Goal: Task Accomplishment & Management: Manage account settings

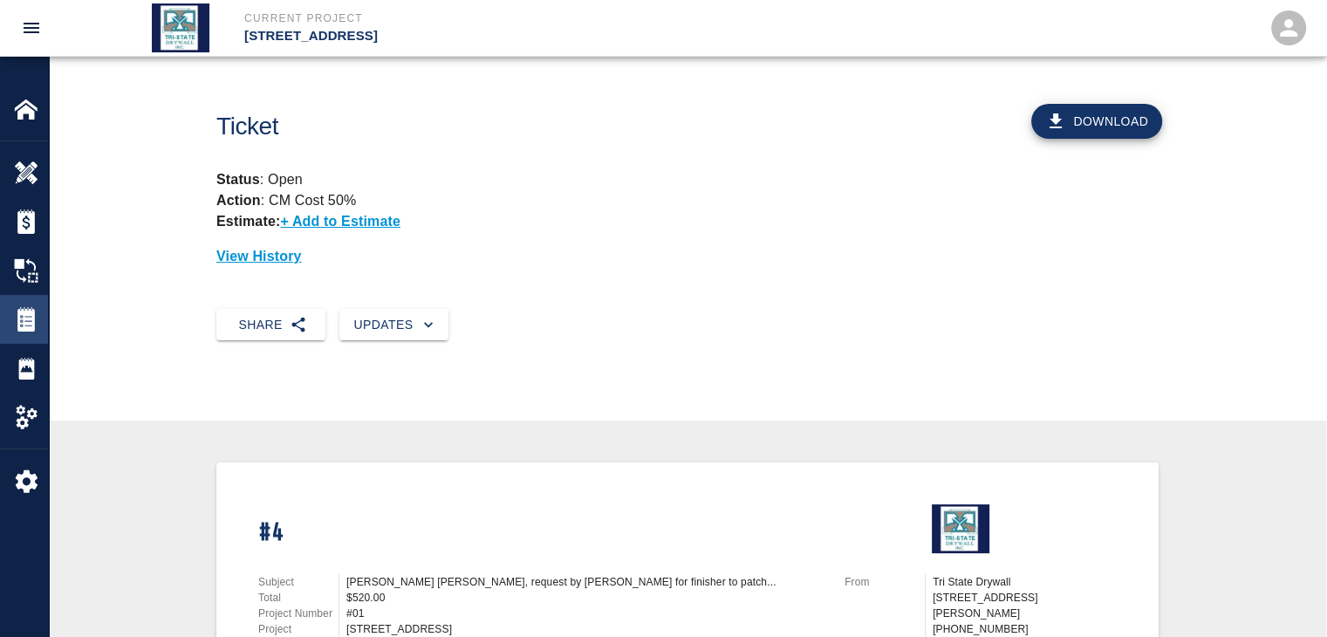
click at [35, 315] on img at bounding box center [26, 319] width 24 height 24
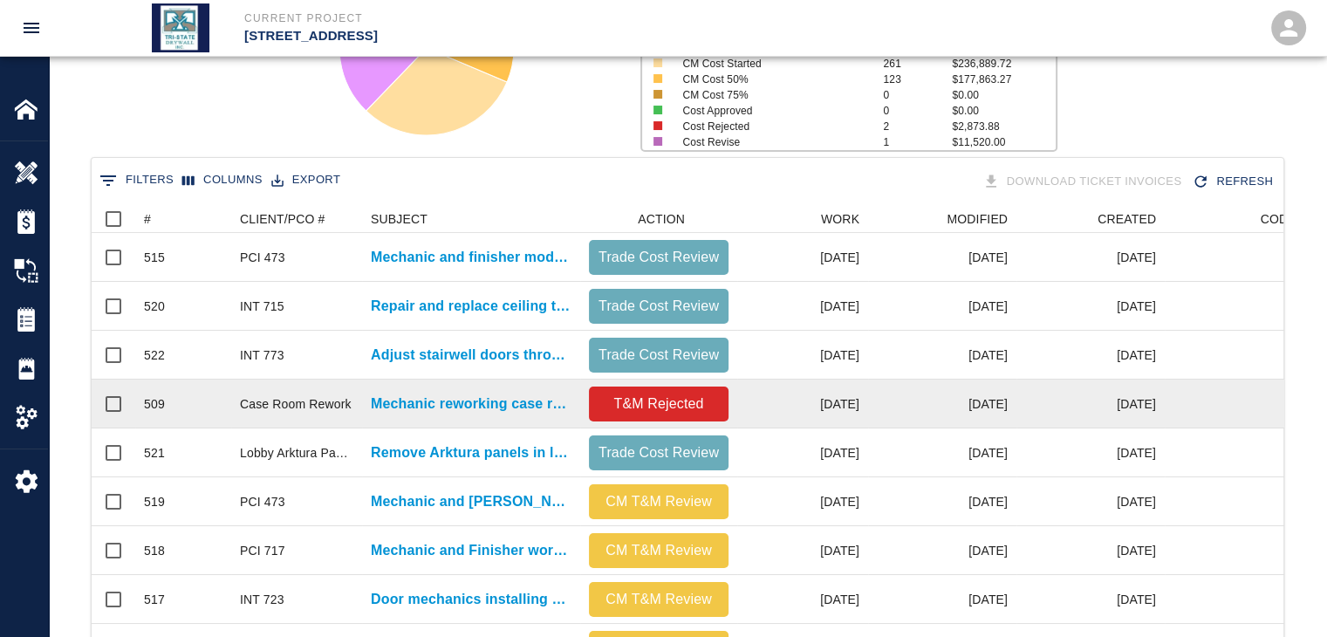
scroll to position [349, 0]
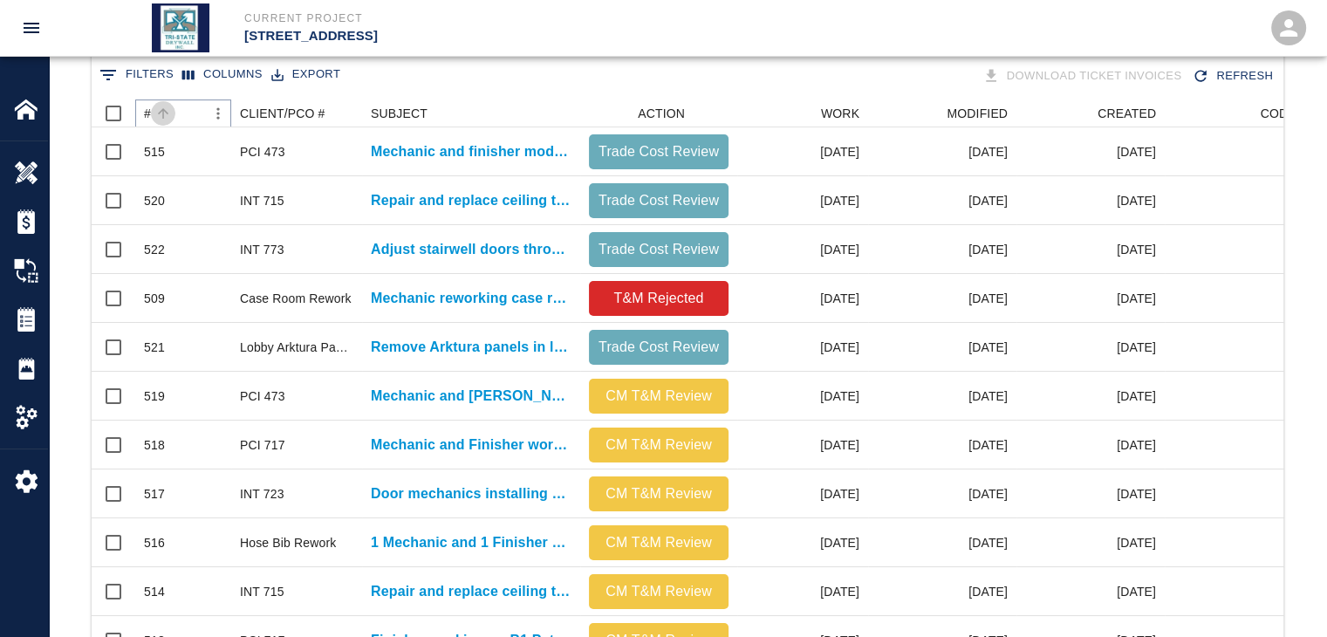
click at [159, 110] on icon "Sort" at bounding box center [163, 114] width 16 height 16
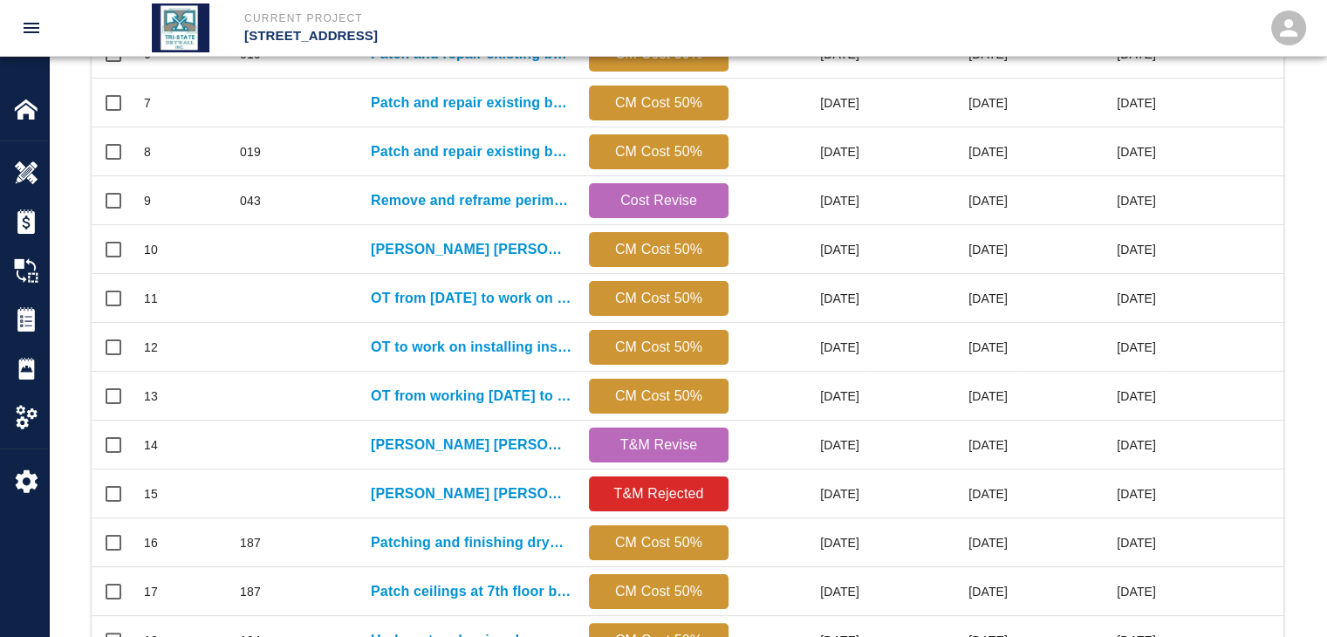
scroll to position [918, 0]
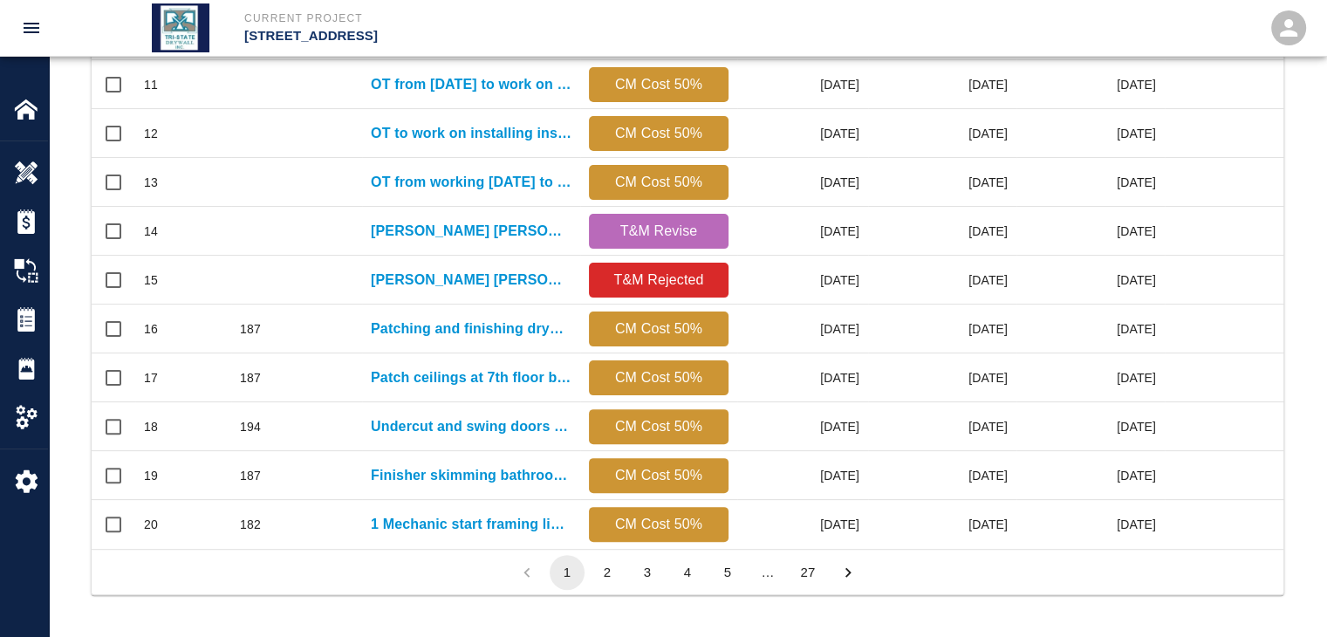
click at [813, 571] on button "27" at bounding box center [807, 572] width 35 height 35
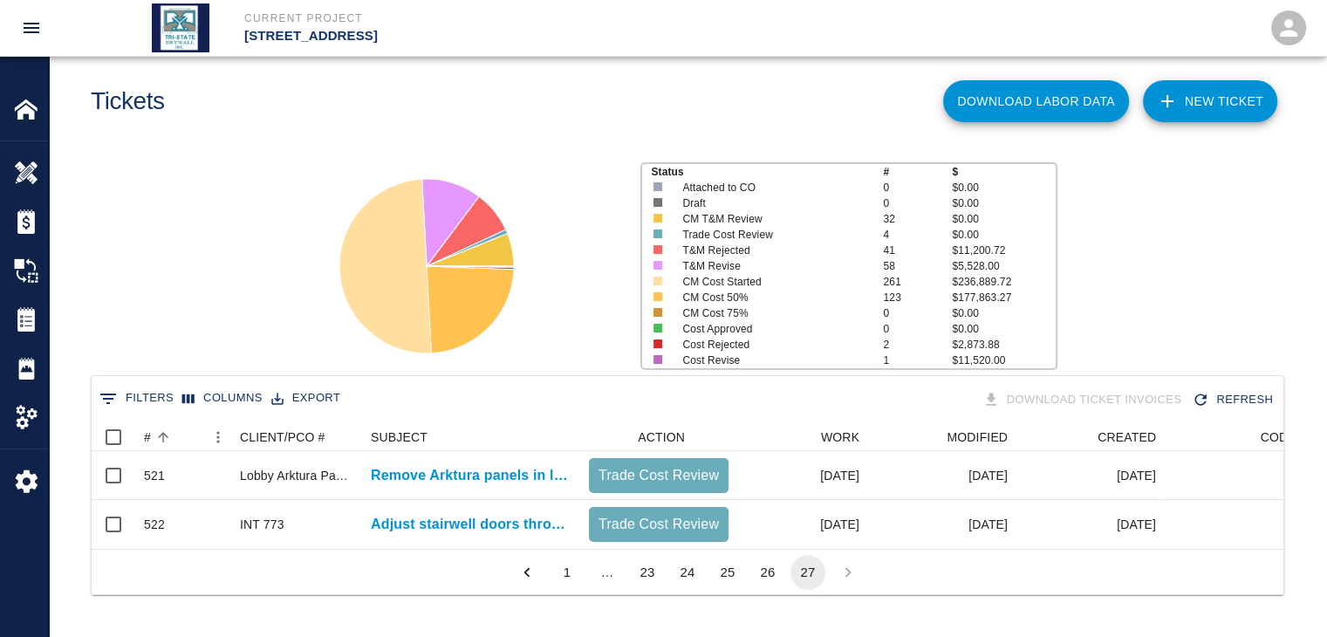
scroll to position [126, 1179]
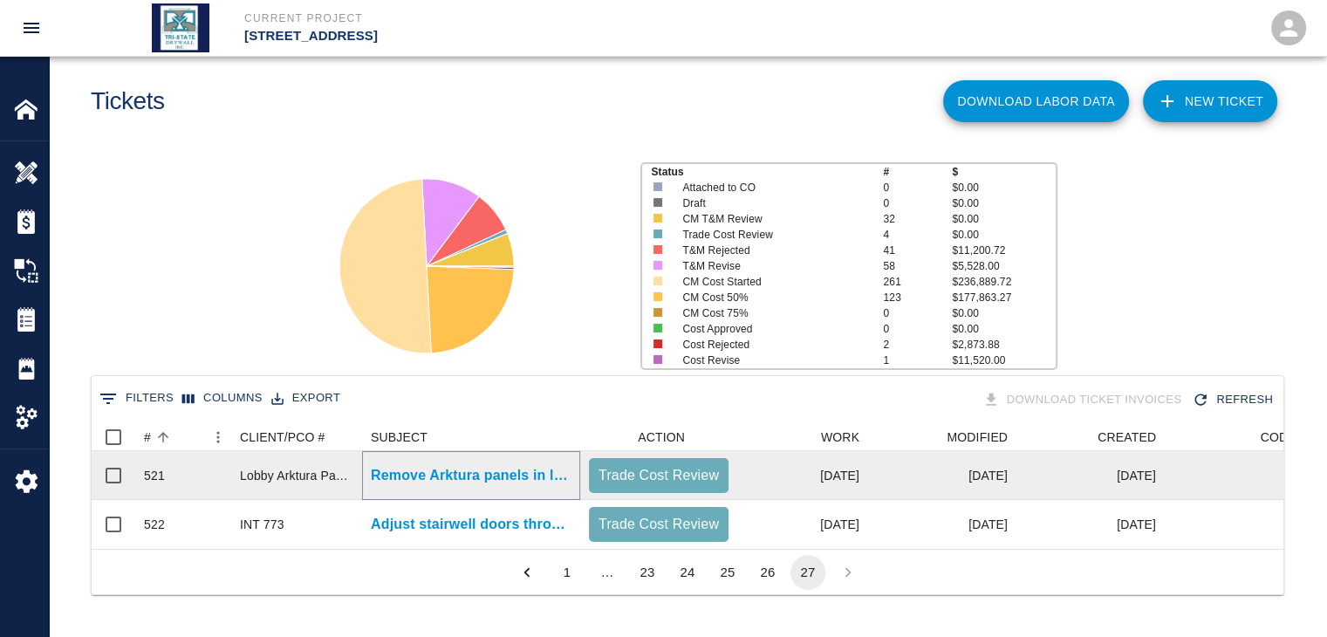
click at [525, 465] on p "Remove Arktura panels in lobby and cut drywall out to..." at bounding box center [471, 475] width 201 height 21
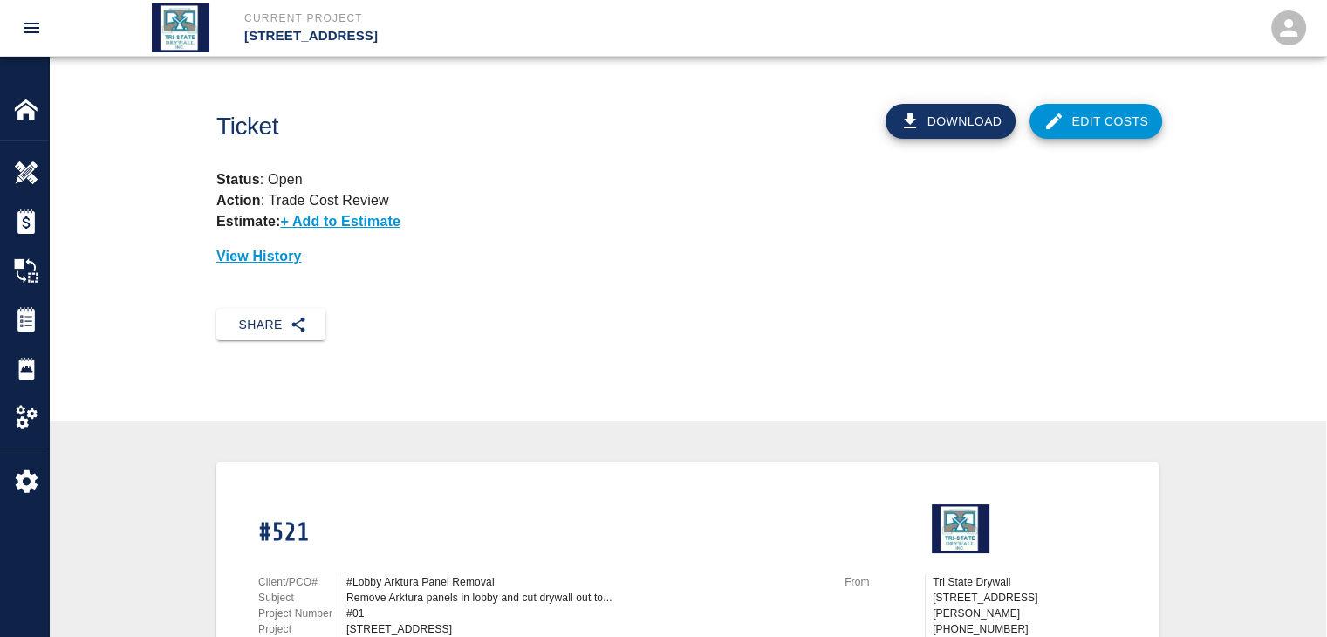
click at [1054, 124] on icon at bounding box center [1054, 121] width 16 height 16
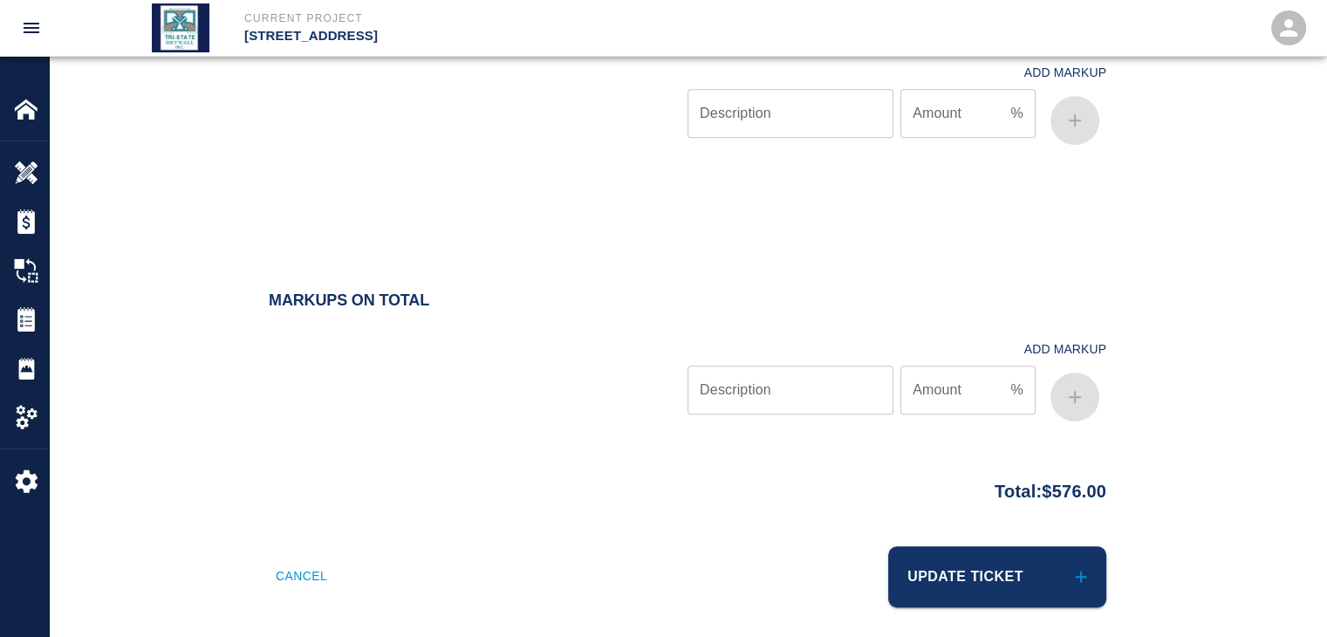
scroll to position [1083, 0]
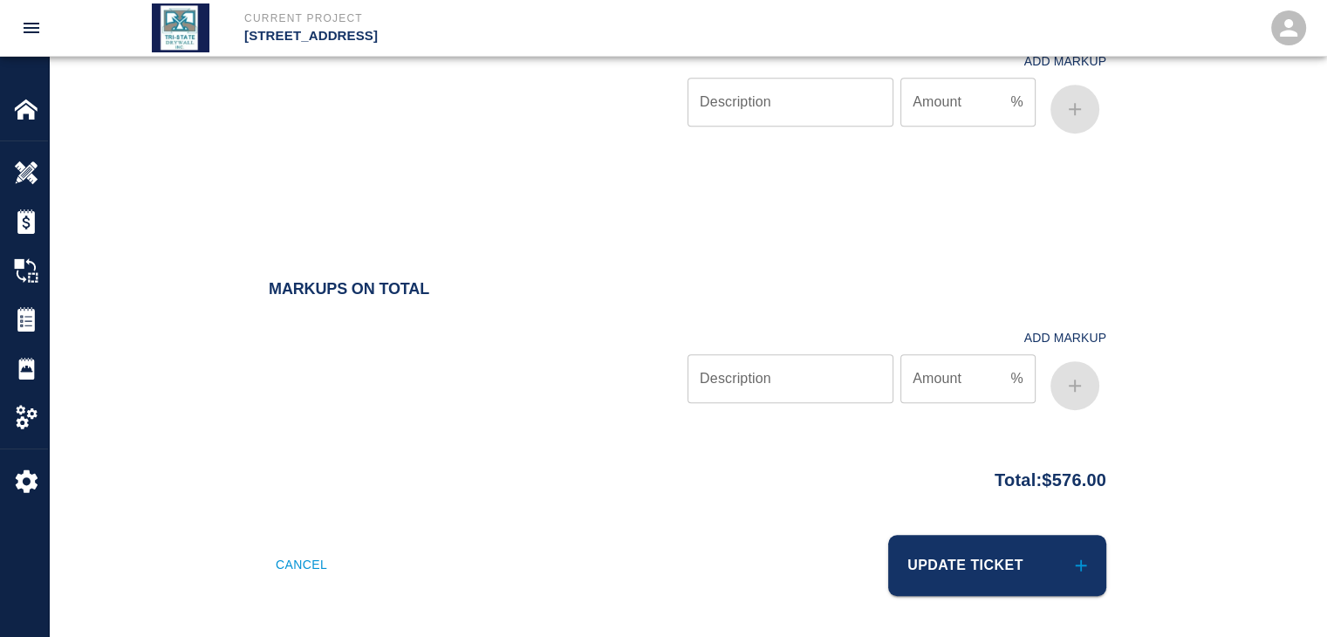
click at [941, 531] on div "Update Ticket" at bounding box center [891, 555] width 429 height 82
click at [936, 550] on button "Update Ticket" at bounding box center [997, 565] width 218 height 61
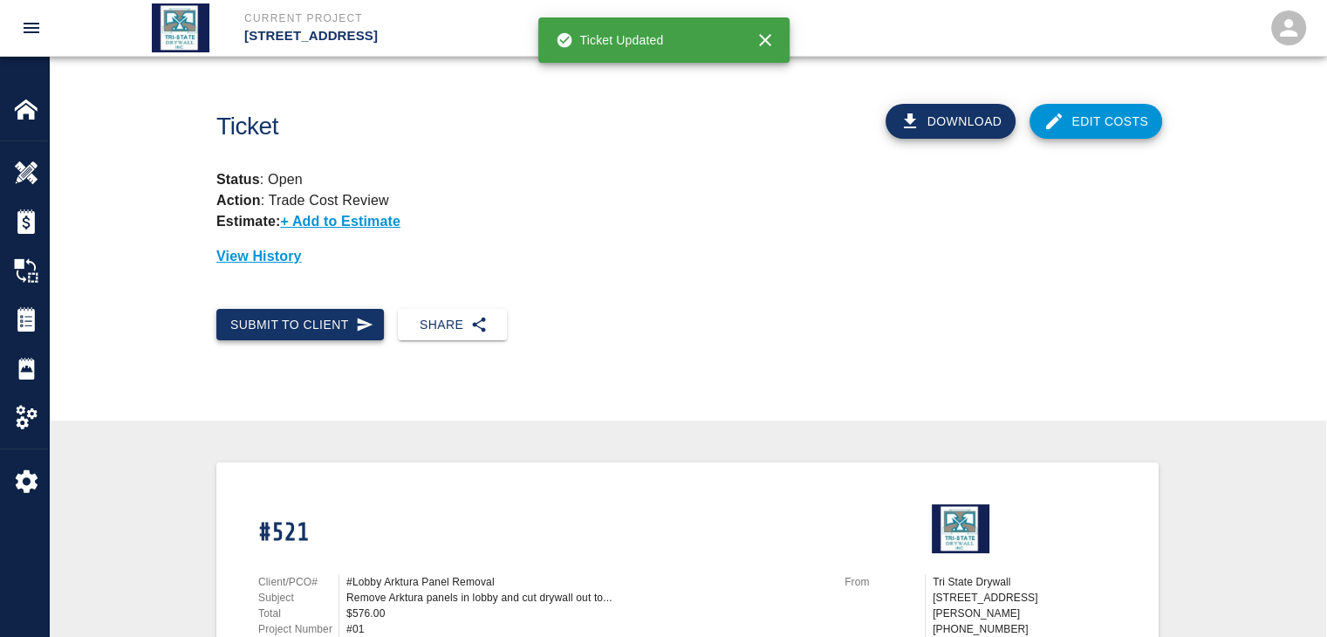
click at [318, 325] on button "Submit to Client" at bounding box center [300, 325] width 168 height 32
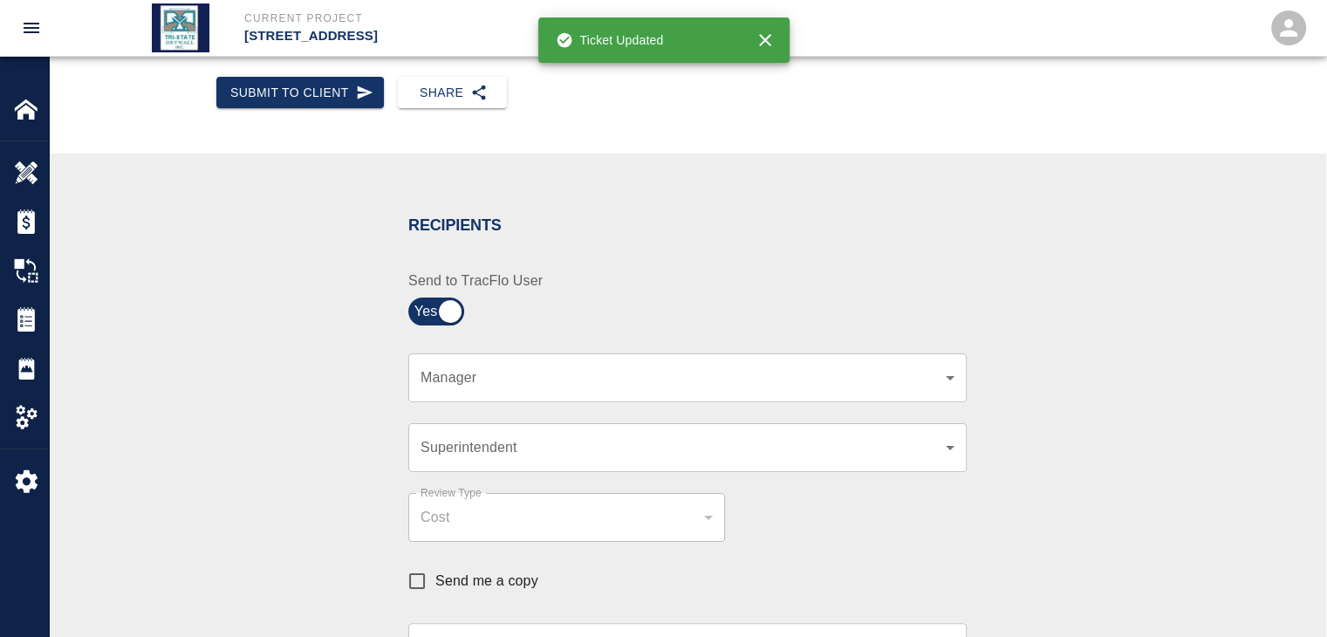
scroll to position [436, 0]
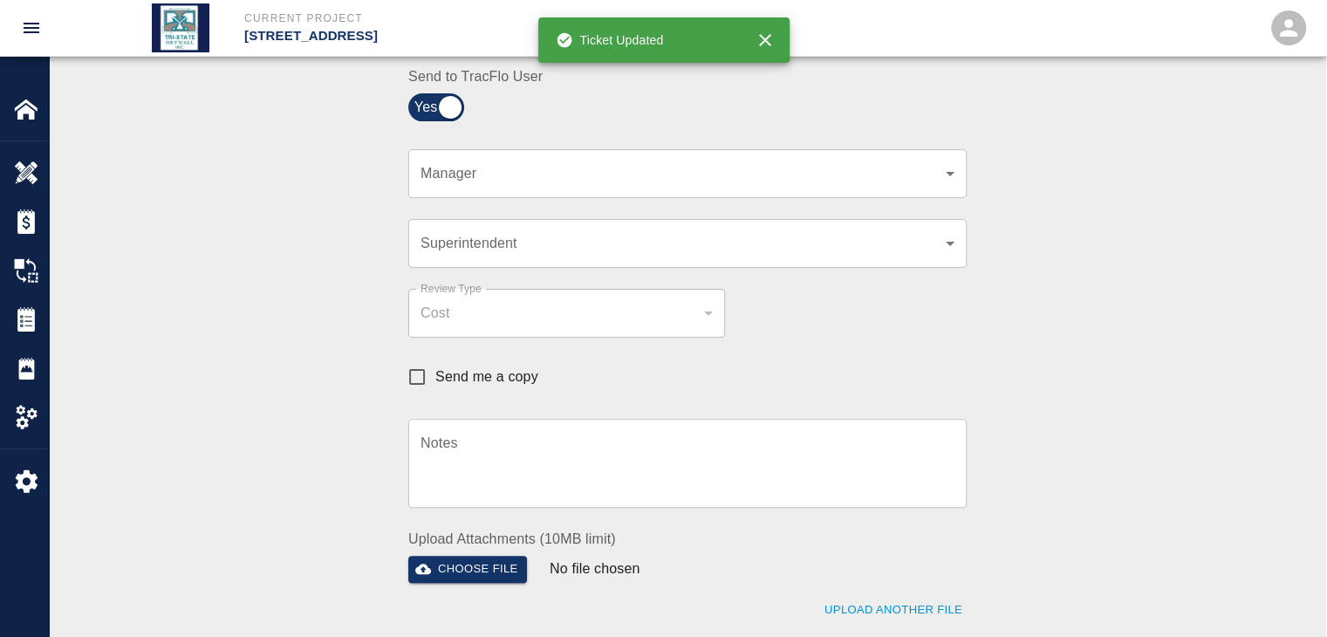
click at [645, 159] on div "​ Manager" at bounding box center [687, 173] width 558 height 49
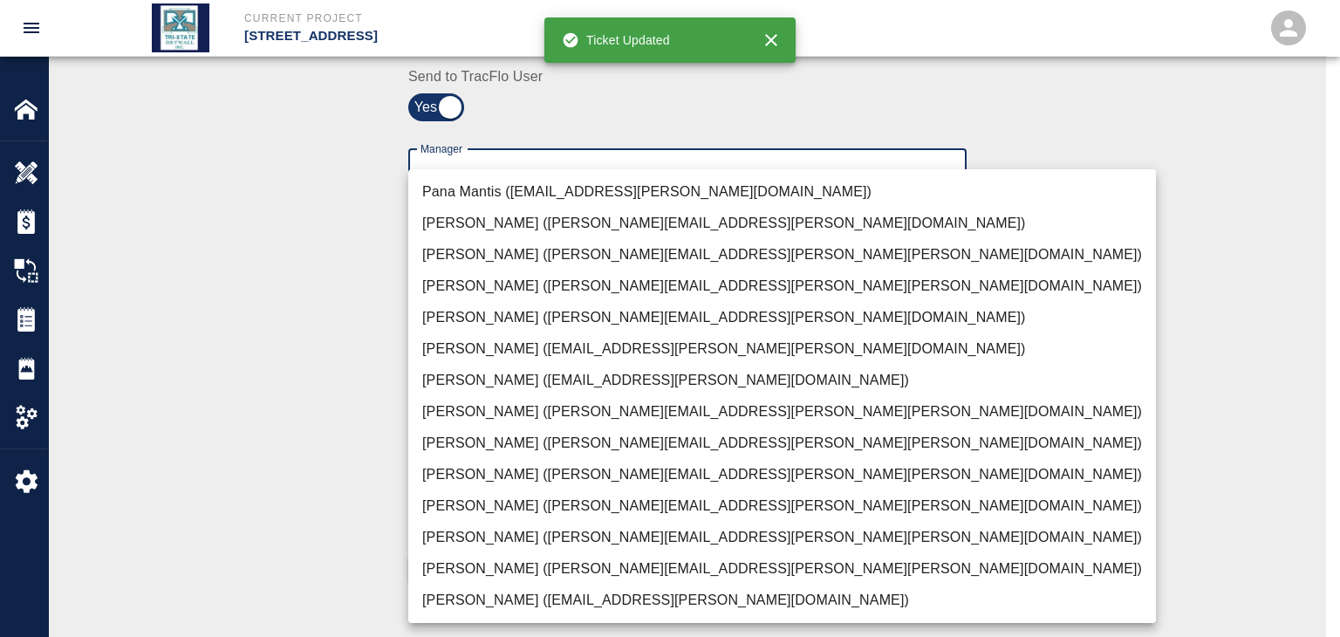
click at [501, 575] on li "[PERSON_NAME] ([PERSON_NAME][EMAIL_ADDRESS][PERSON_NAME][PERSON_NAME][DOMAIN_NA…" at bounding box center [782, 568] width 748 height 31
type input "f2151df9-a33d-4239-98b3-85d2c5195f79"
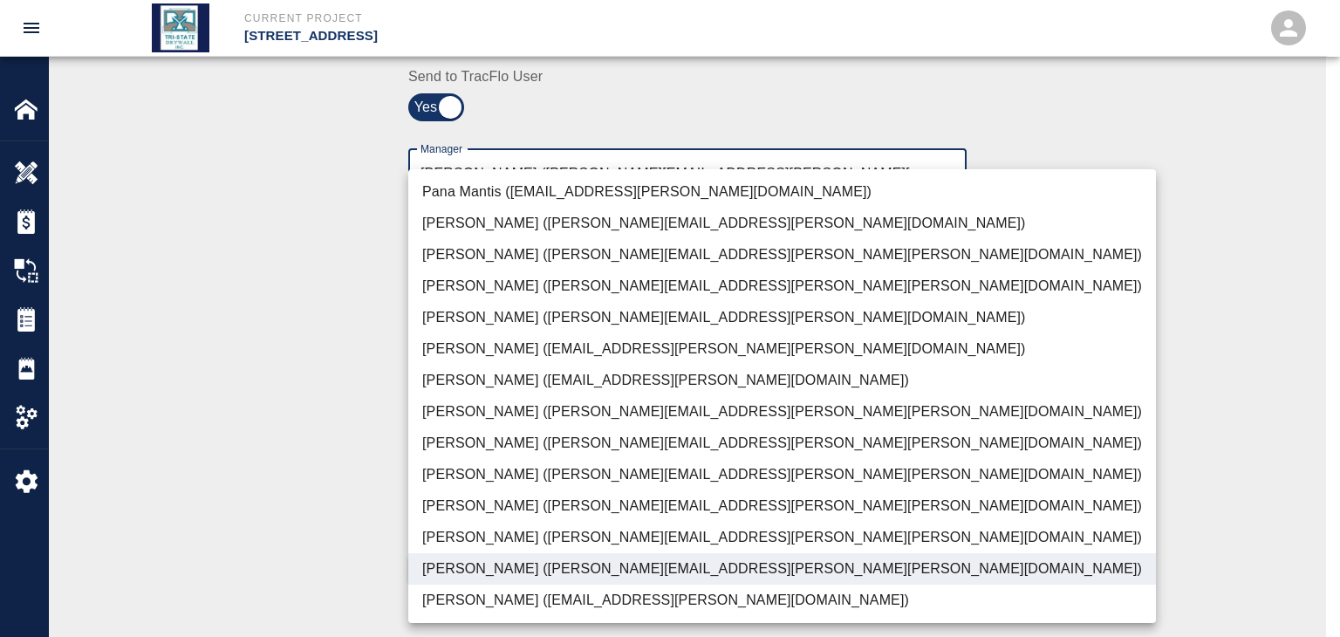
click at [355, 512] on div at bounding box center [670, 318] width 1340 height 637
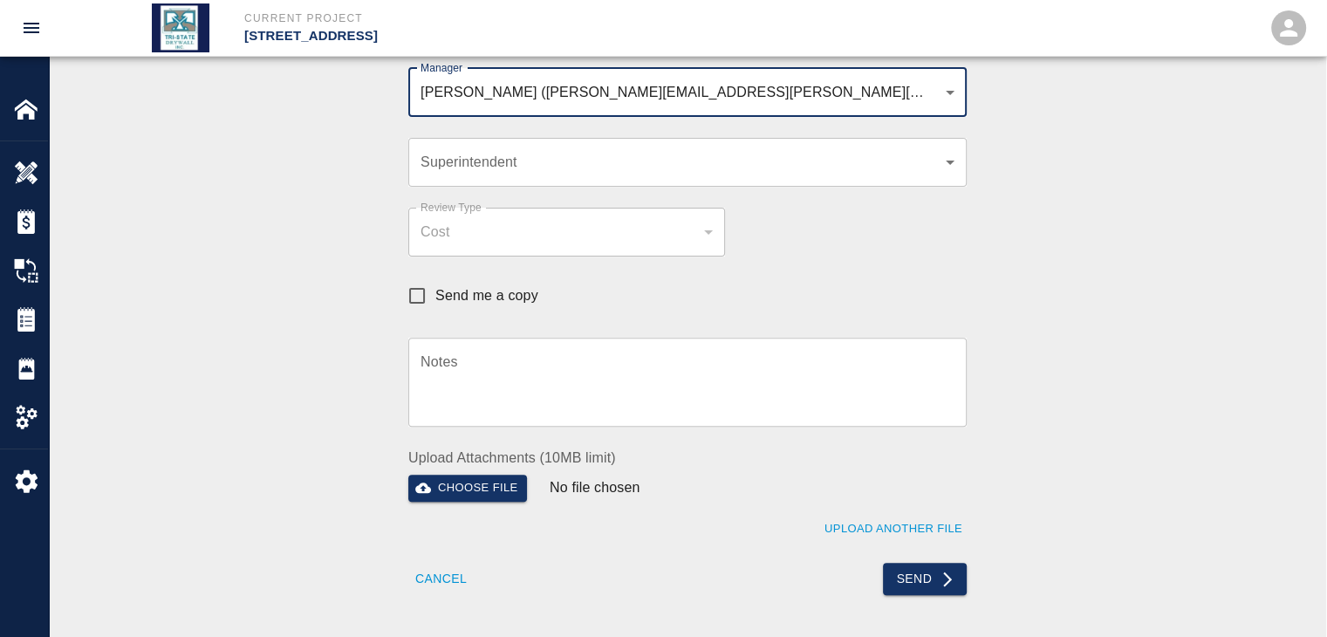
scroll to position [611, 0]
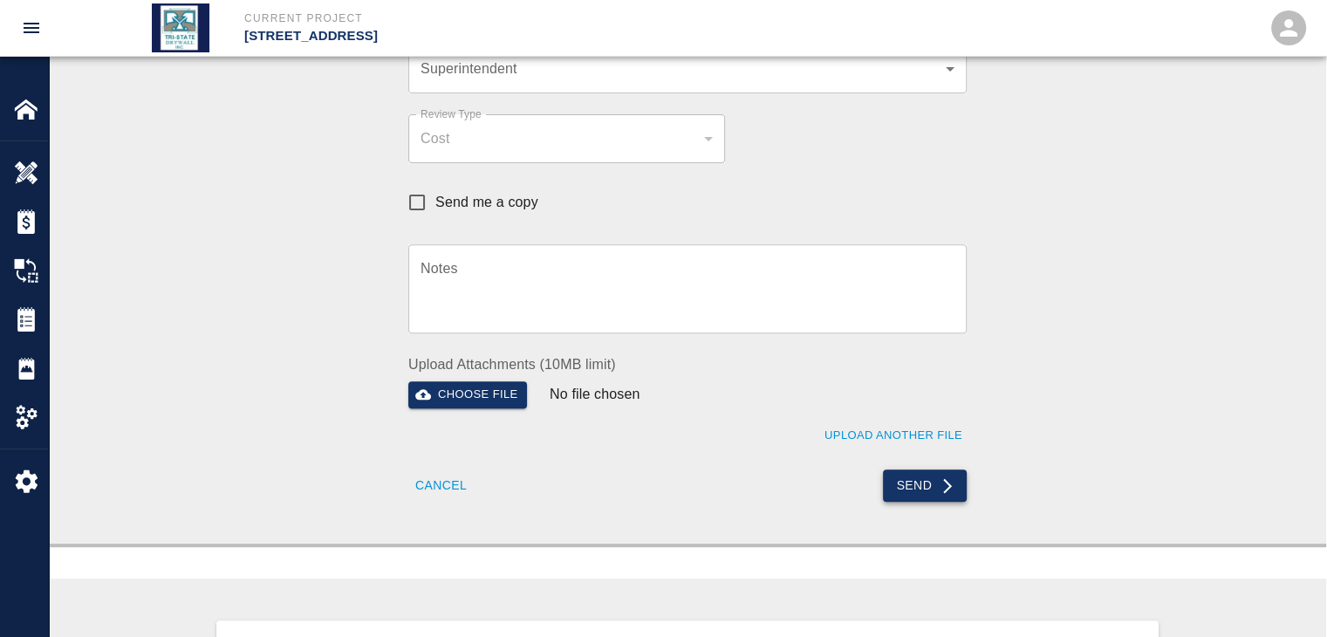
click at [914, 486] on button "Send" at bounding box center [925, 485] width 85 height 32
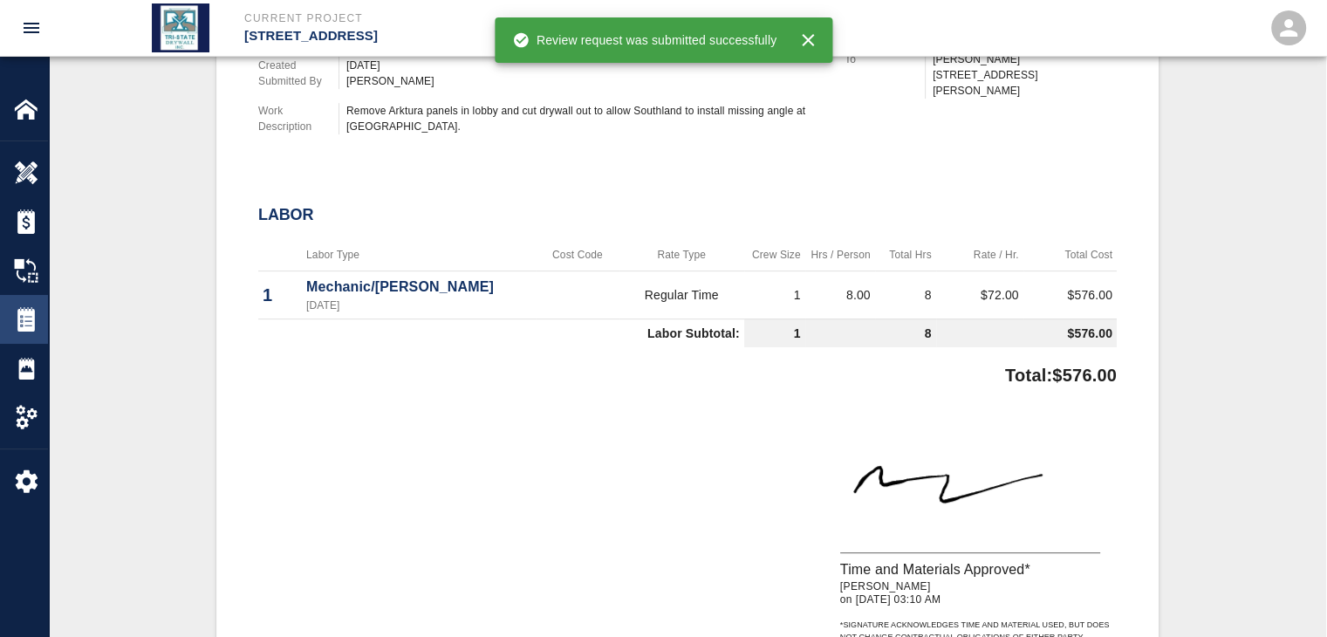
click at [11, 319] on div "Tickets" at bounding box center [24, 319] width 48 height 49
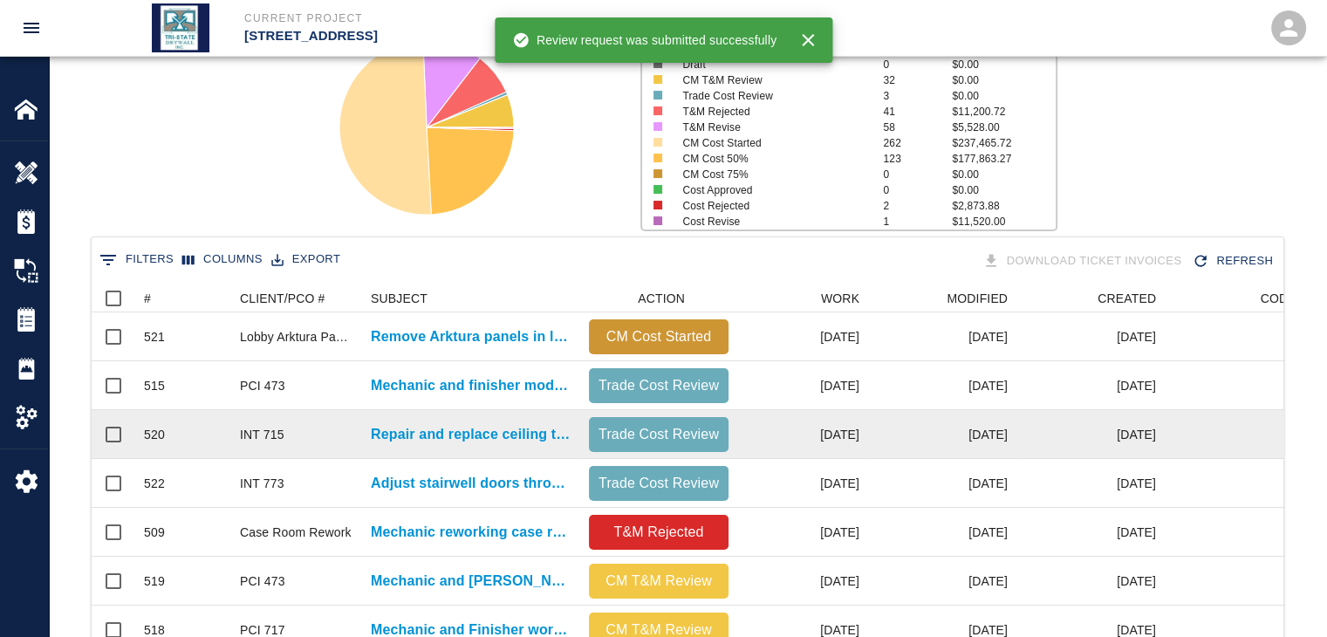
scroll to position [174, 0]
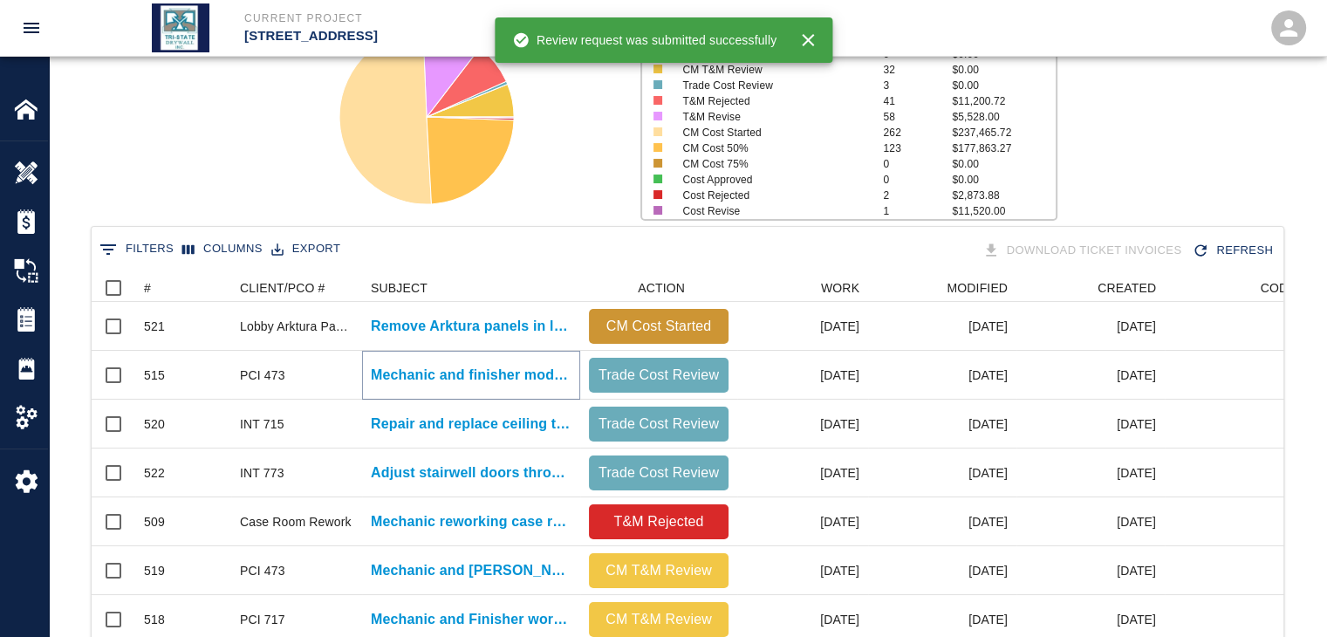
click at [474, 372] on p "Mechanic and finisher modifying wall and installing added [PERSON_NAME]-it over…" at bounding box center [471, 375] width 201 height 21
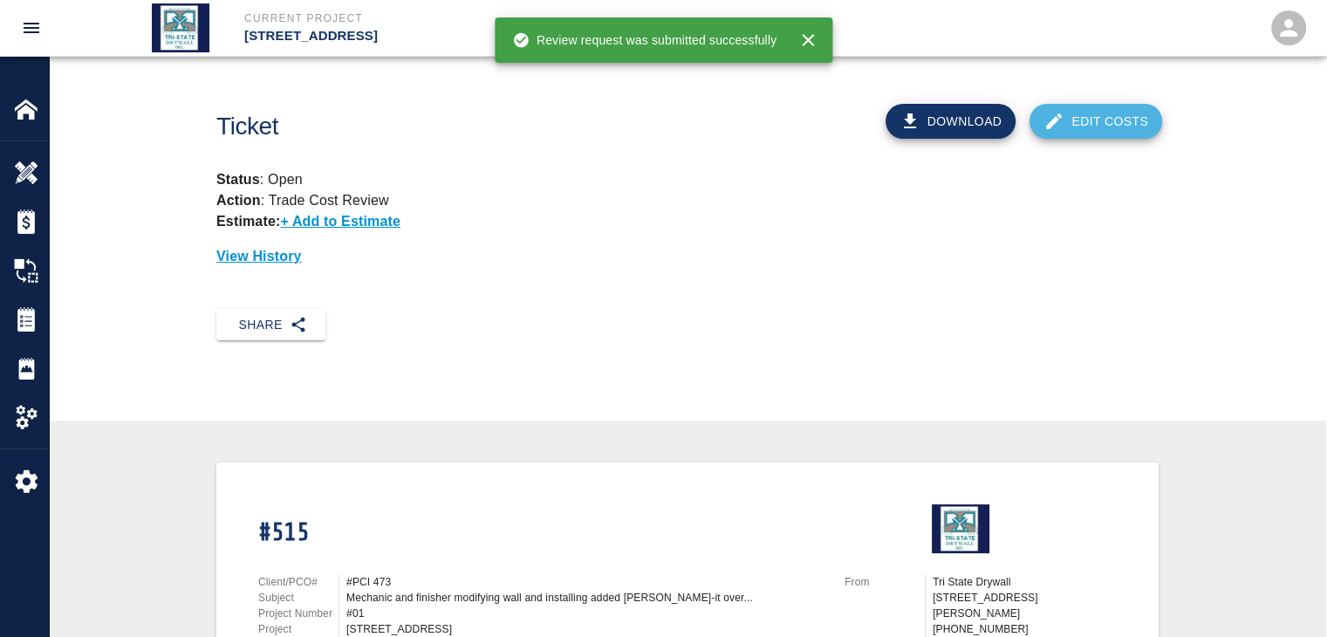
click at [1075, 125] on link "Edit Costs" at bounding box center [1095, 121] width 133 height 35
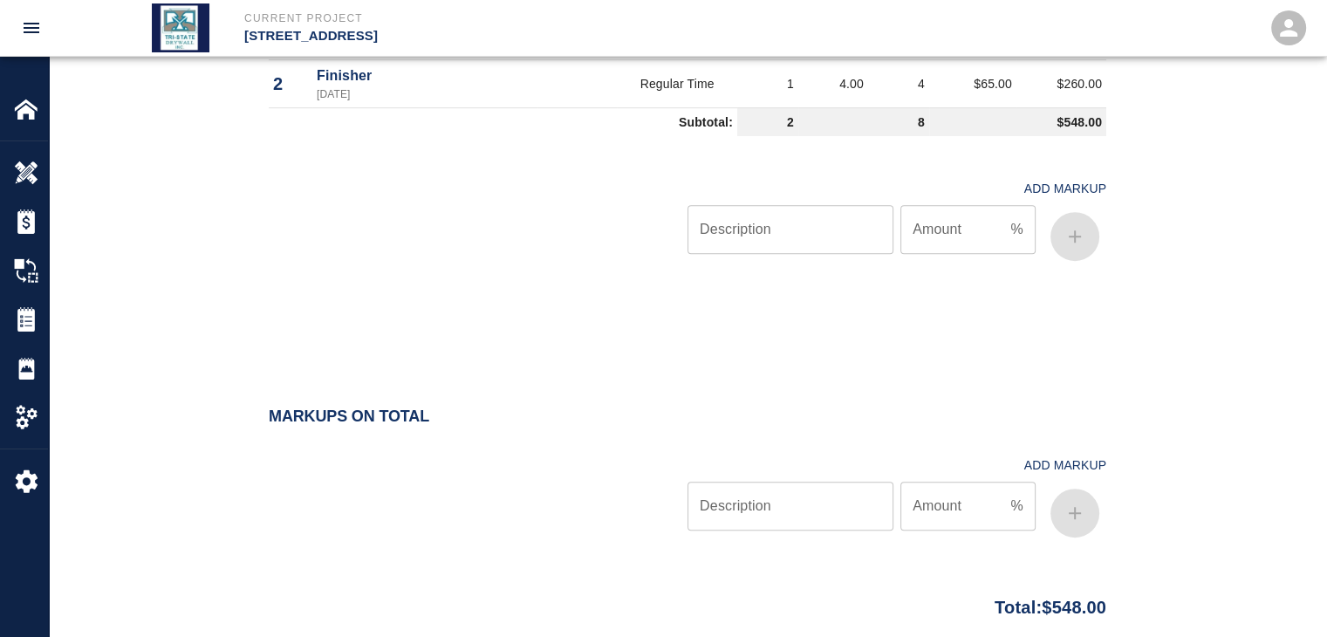
scroll to position [1131, 0]
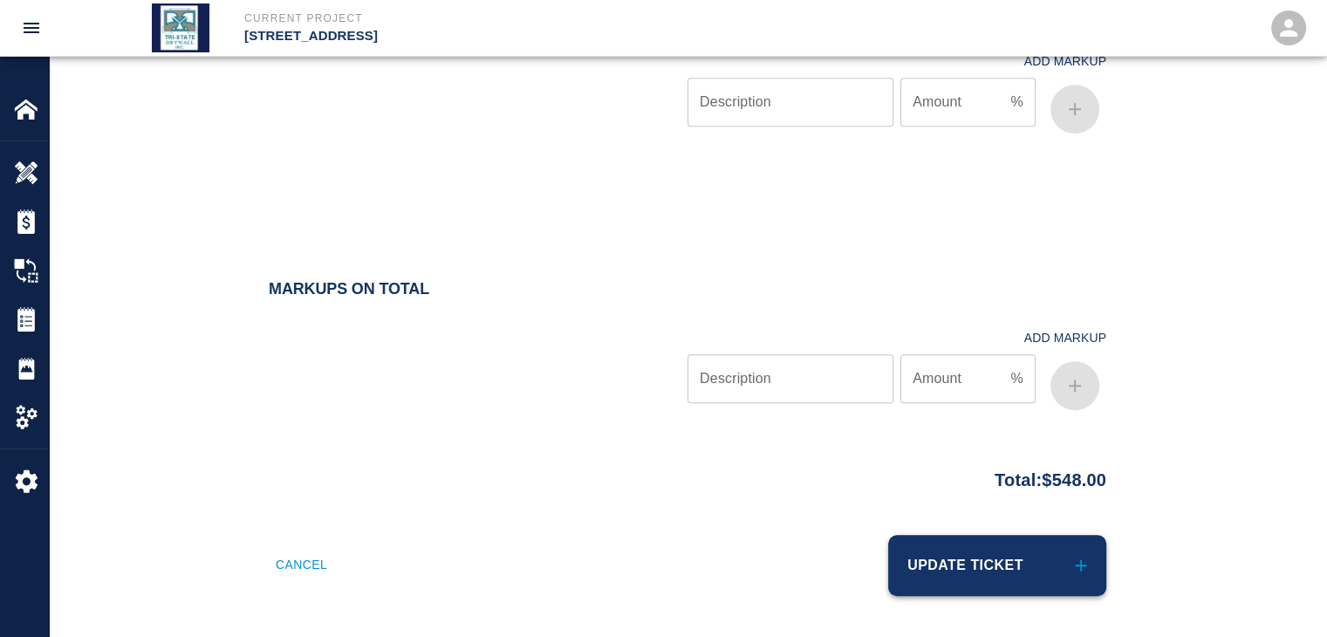
click at [948, 561] on button "Update Ticket" at bounding box center [997, 565] width 218 height 61
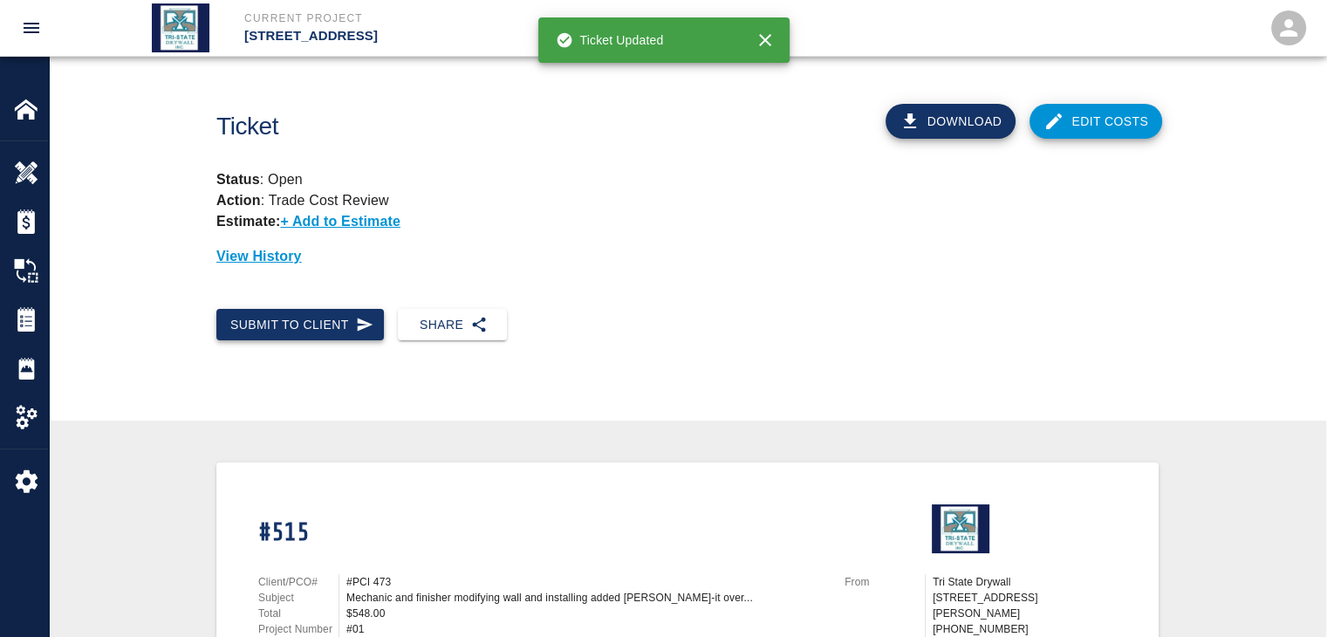
click at [299, 316] on button "Submit to Client" at bounding box center [300, 325] width 168 height 32
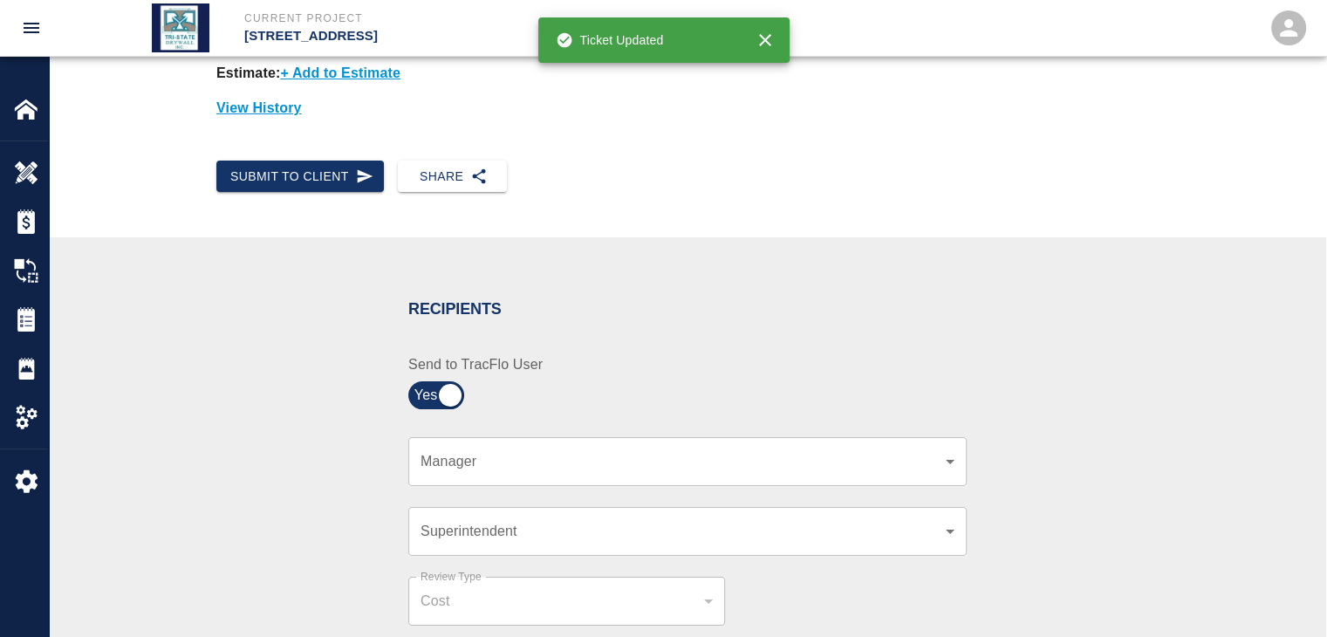
scroll to position [349, 0]
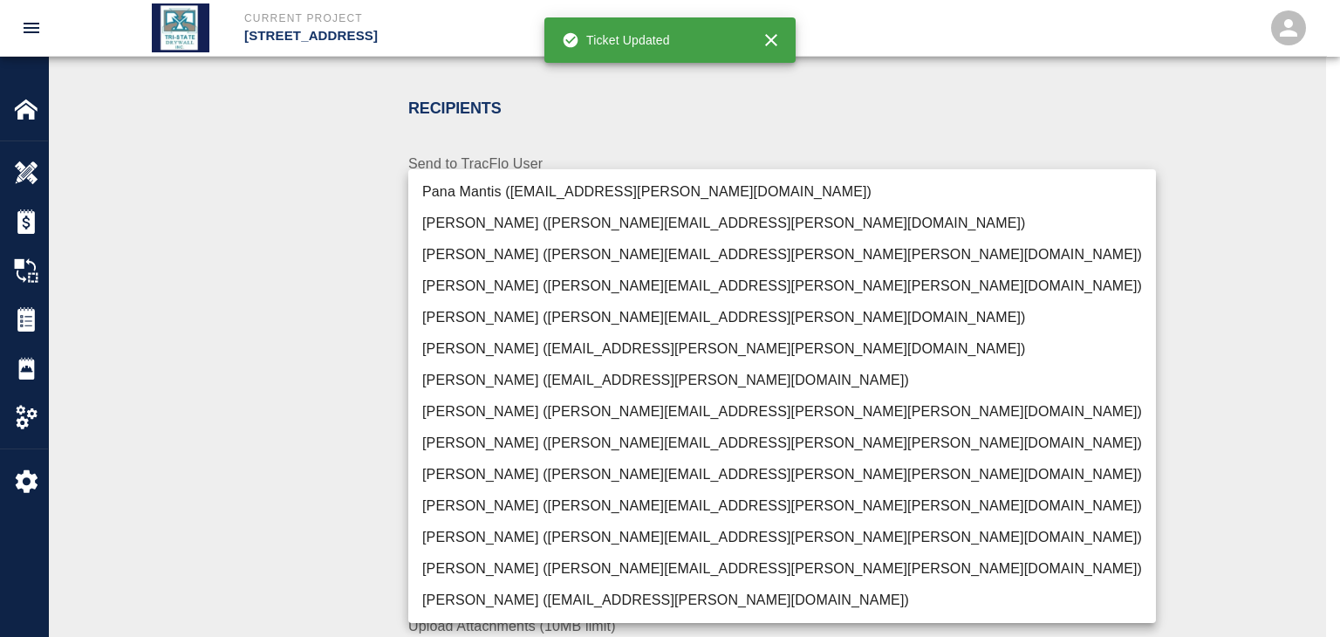
click at [462, 569] on li "[PERSON_NAME] ([PERSON_NAME][EMAIL_ADDRESS][PERSON_NAME][PERSON_NAME][DOMAIN_NA…" at bounding box center [782, 568] width 748 height 31
type input "f2151df9-a33d-4239-98b3-85d2c5195f79"
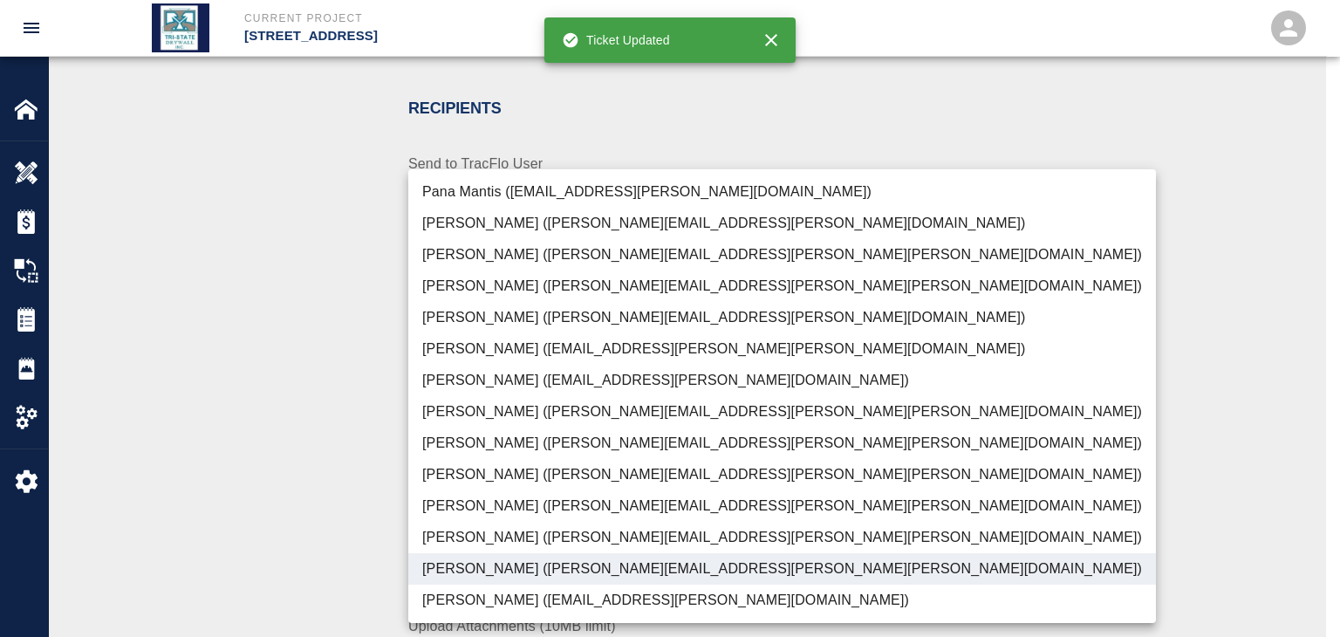
click at [313, 505] on div at bounding box center [670, 318] width 1340 height 637
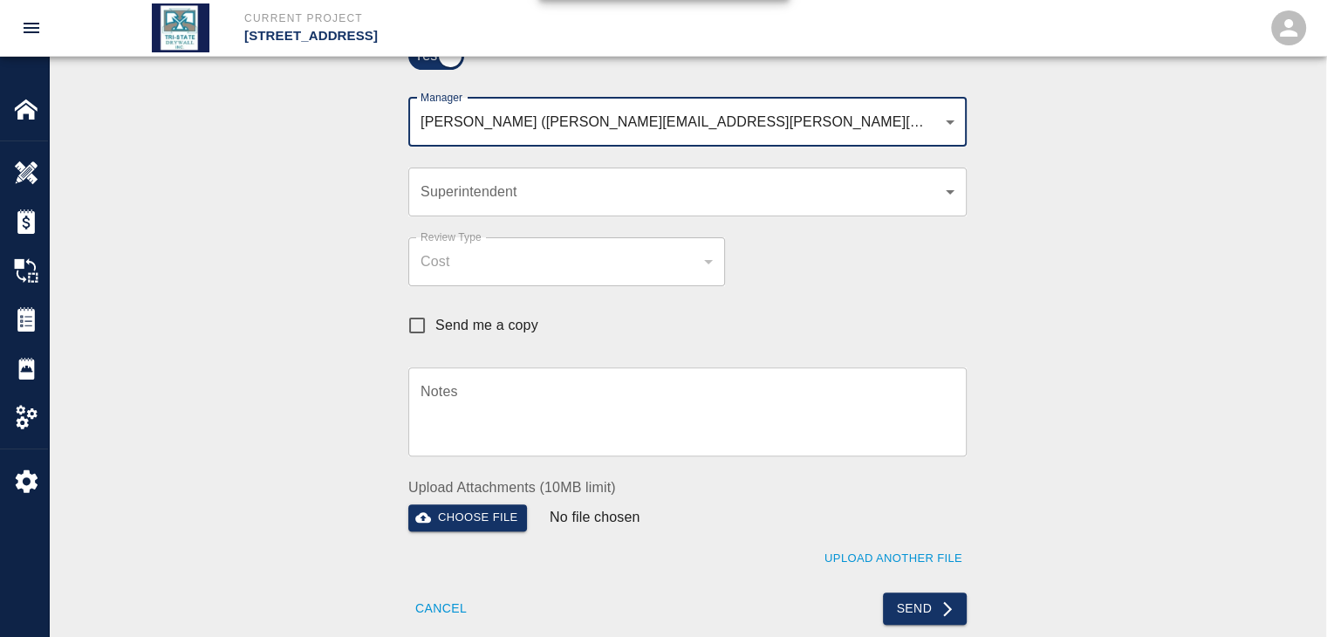
scroll to position [698, 0]
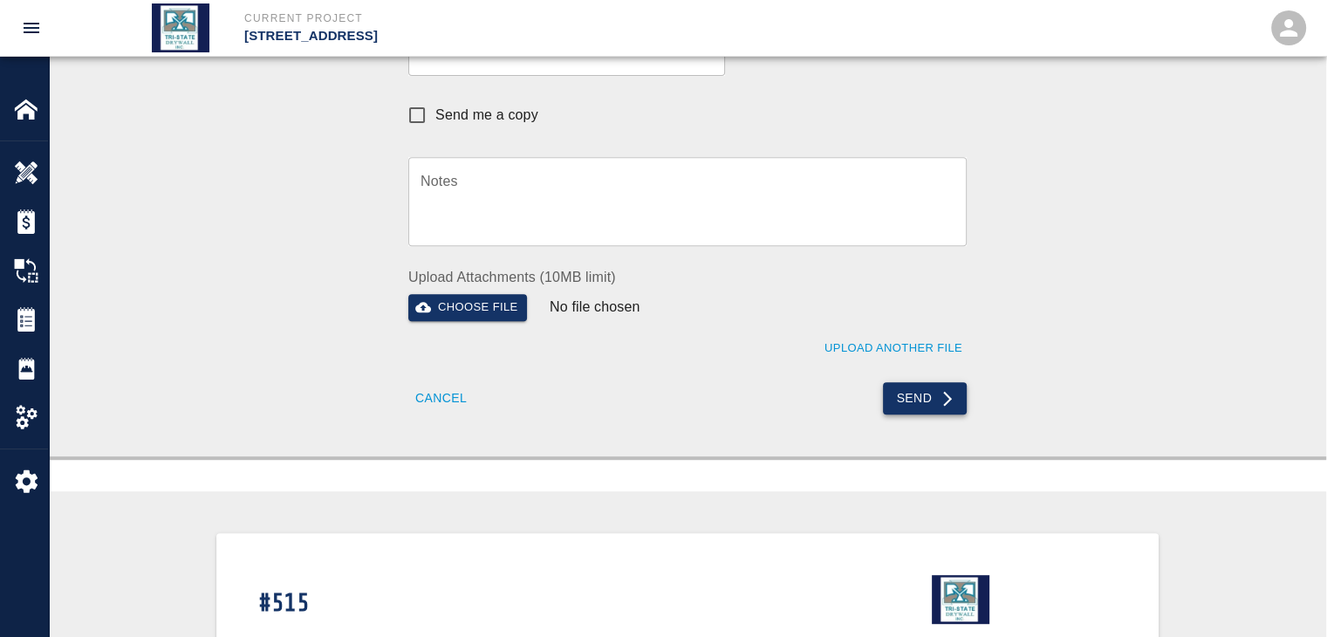
click at [912, 403] on button "Send" at bounding box center [925, 398] width 85 height 32
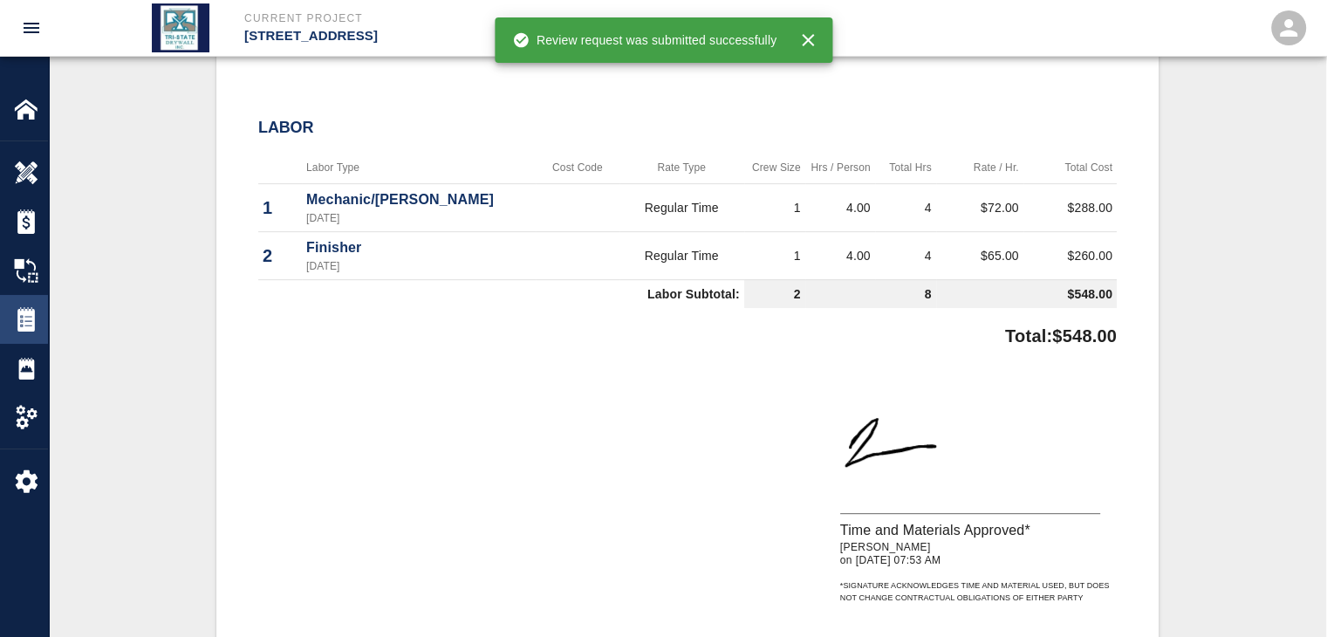
click at [15, 319] on img at bounding box center [26, 319] width 24 height 24
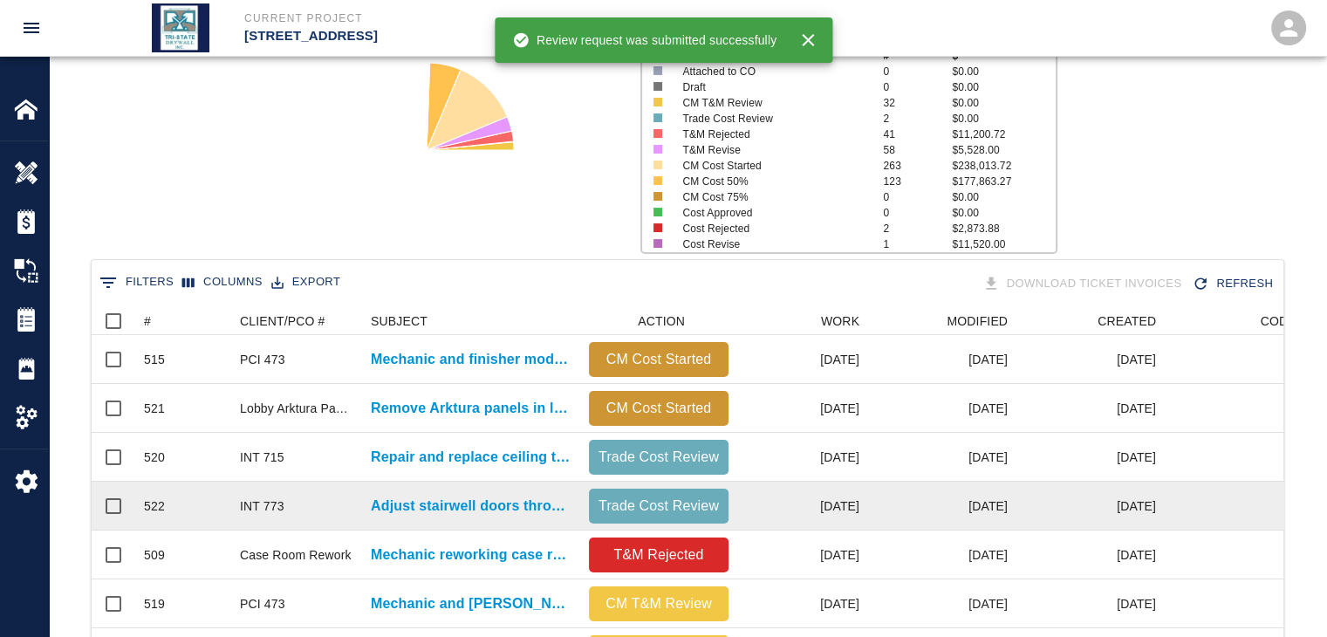
scroll to position [349, 0]
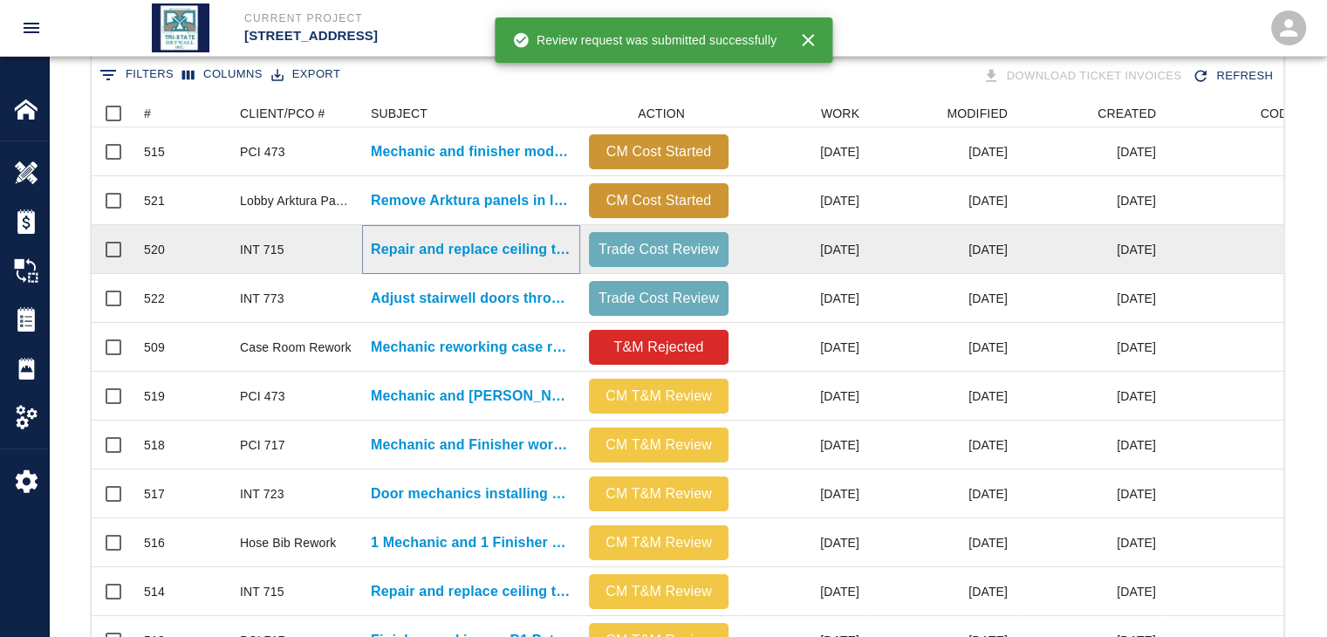
click at [530, 252] on p "Repair and replace ceiling tile damaged by other trades B1." at bounding box center [471, 249] width 201 height 21
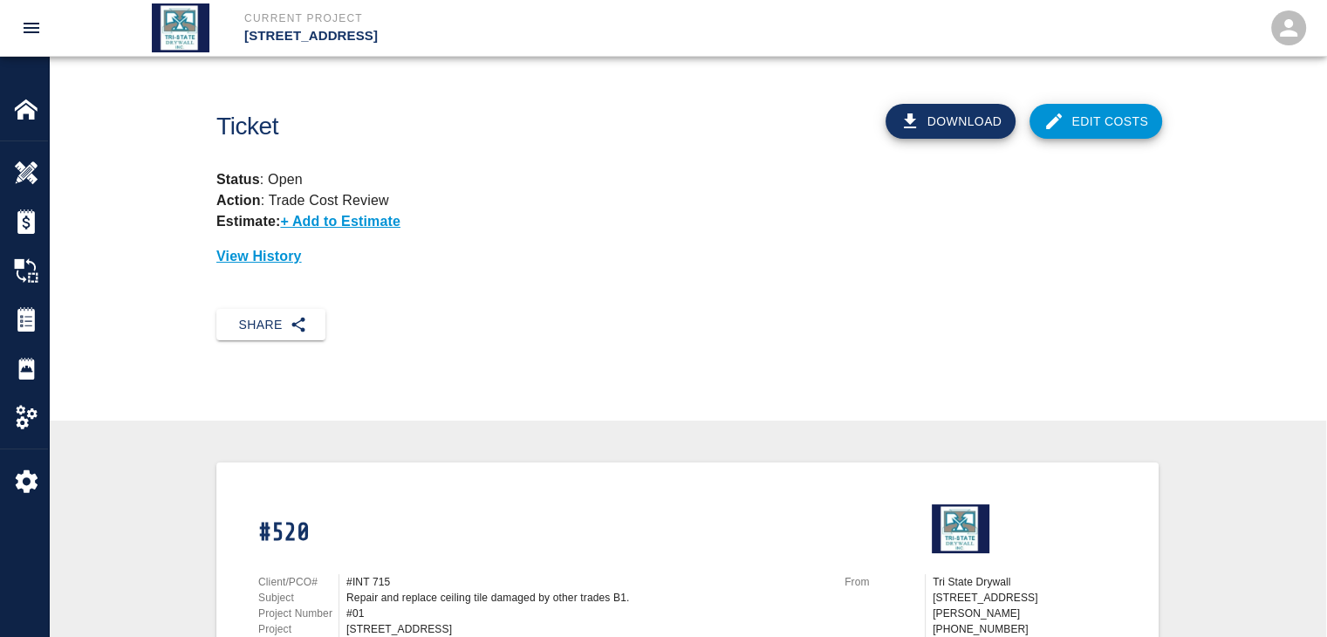
click at [1086, 116] on link "Edit Costs" at bounding box center [1095, 121] width 133 height 35
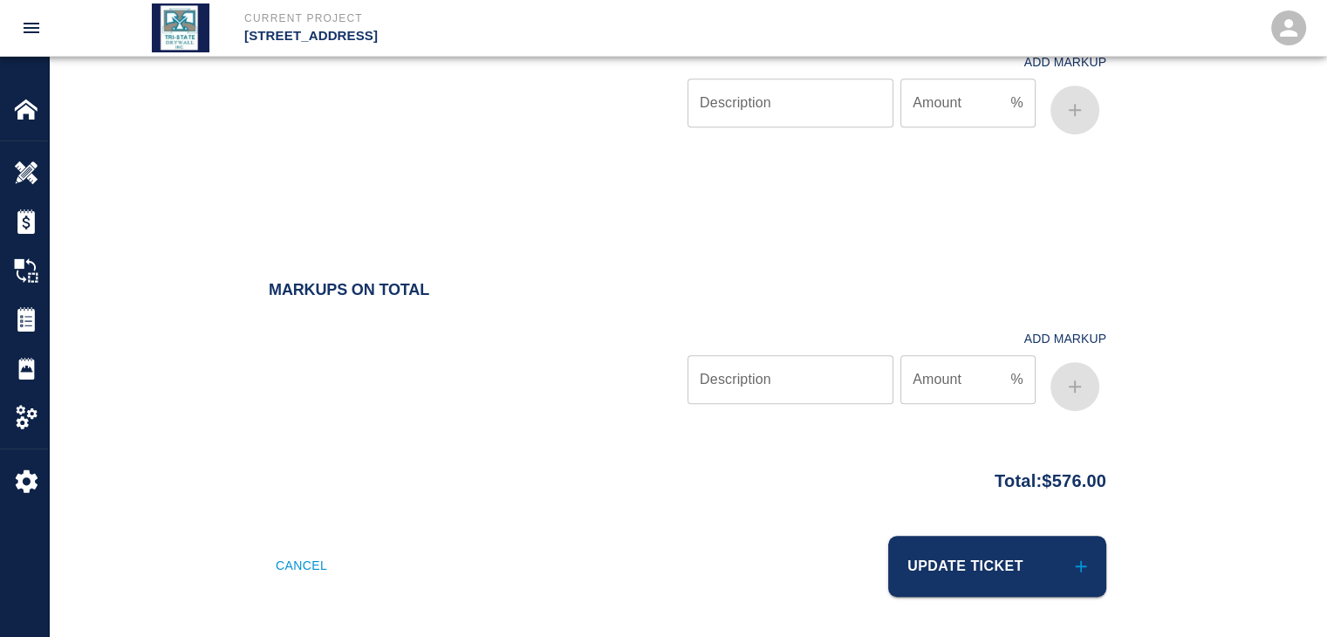
scroll to position [1083, 0]
click at [939, 545] on button "Update Ticket" at bounding box center [997, 565] width 218 height 61
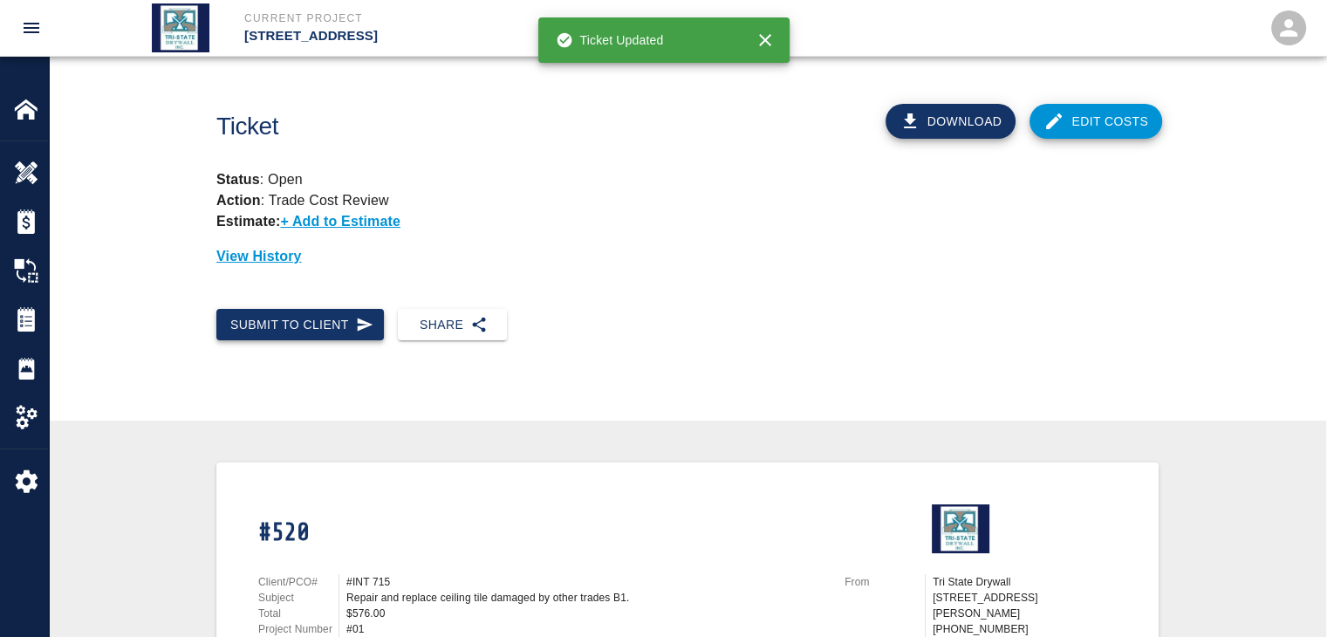
click at [342, 329] on button "Submit to Client" at bounding box center [300, 325] width 168 height 32
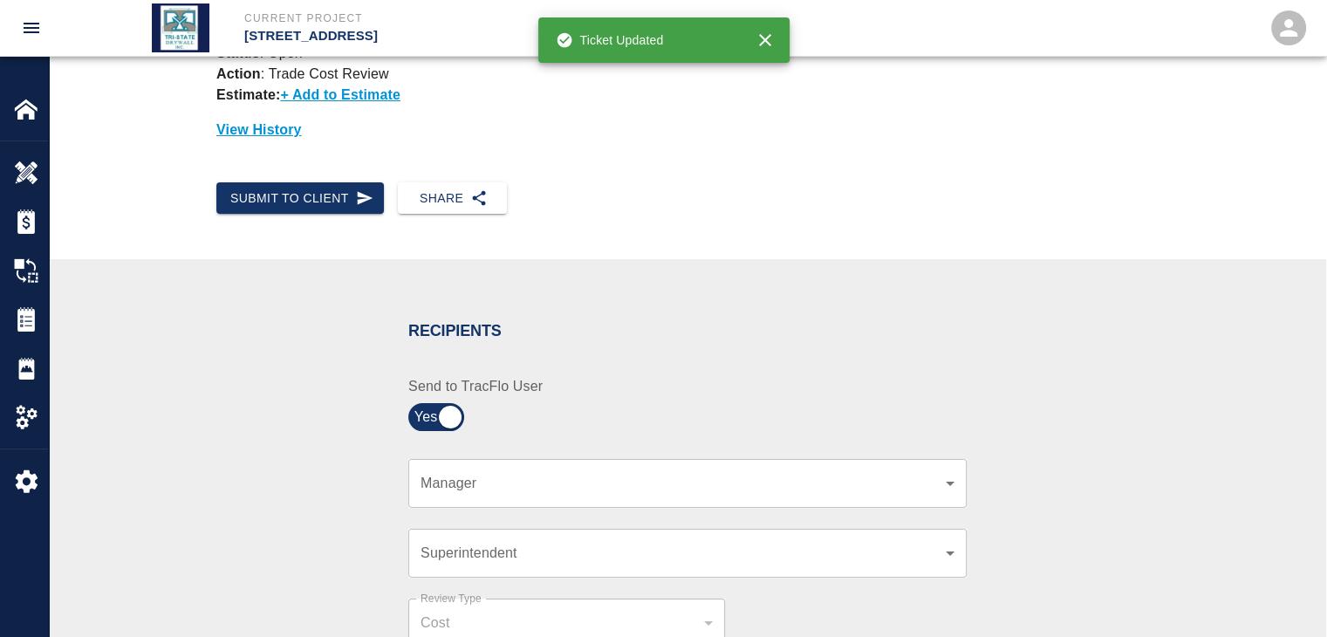
scroll to position [349, 0]
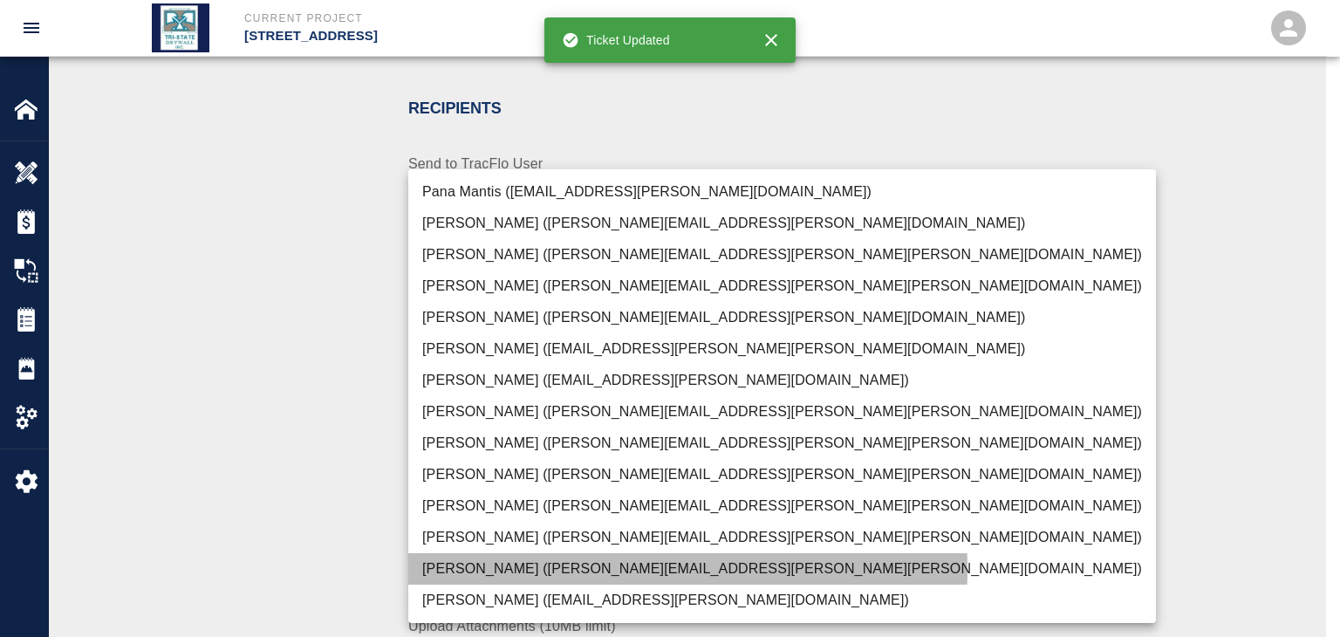
click at [500, 570] on li "[PERSON_NAME] ([PERSON_NAME][EMAIL_ADDRESS][PERSON_NAME][PERSON_NAME][DOMAIN_NA…" at bounding box center [782, 568] width 748 height 31
type input "f2151df9-a33d-4239-98b3-85d2c5195f79"
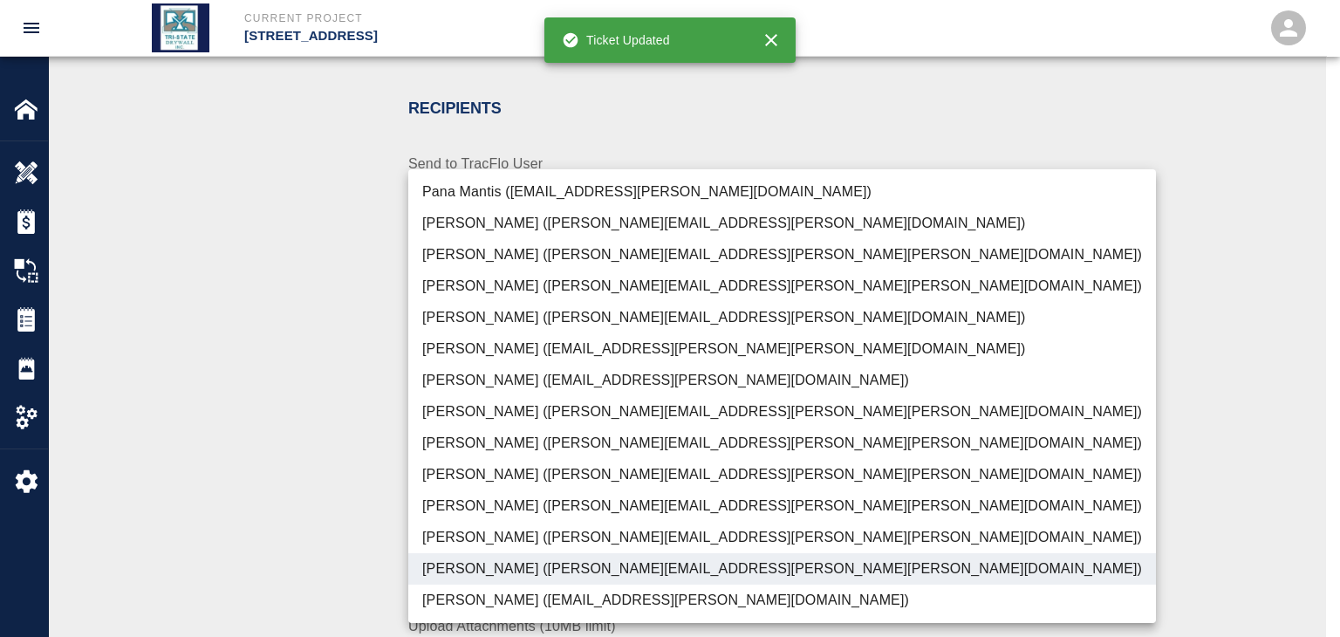
click at [234, 480] on div at bounding box center [670, 318] width 1340 height 637
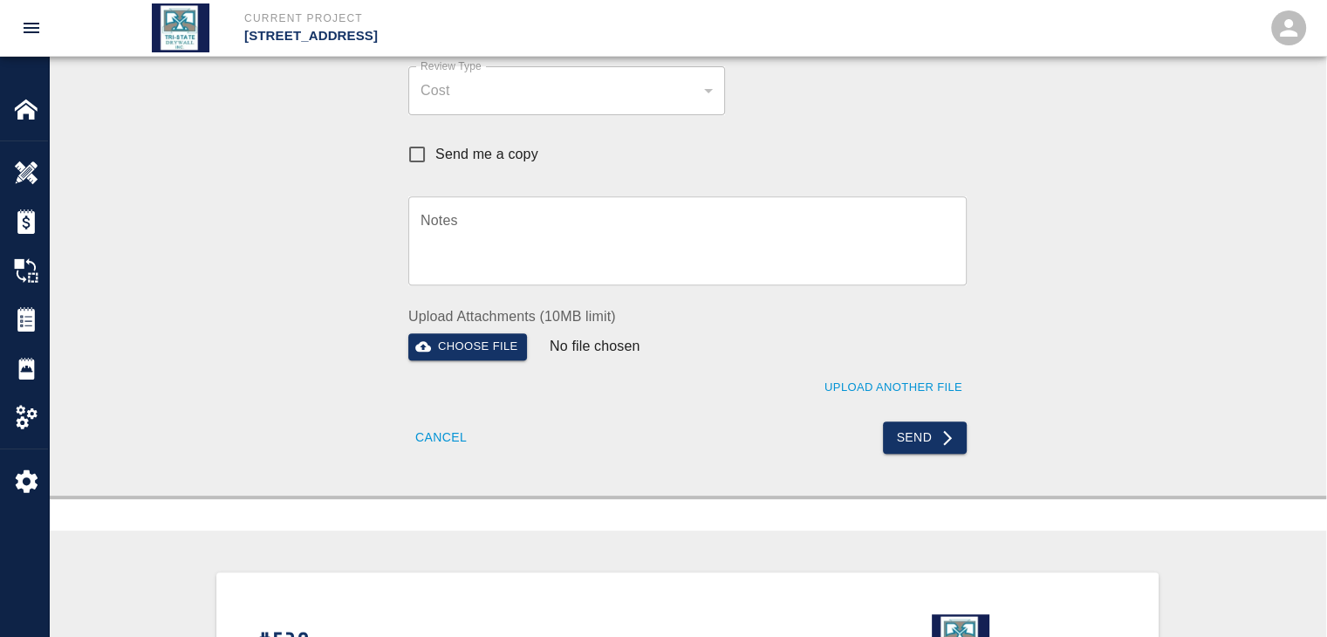
scroll to position [698, 0]
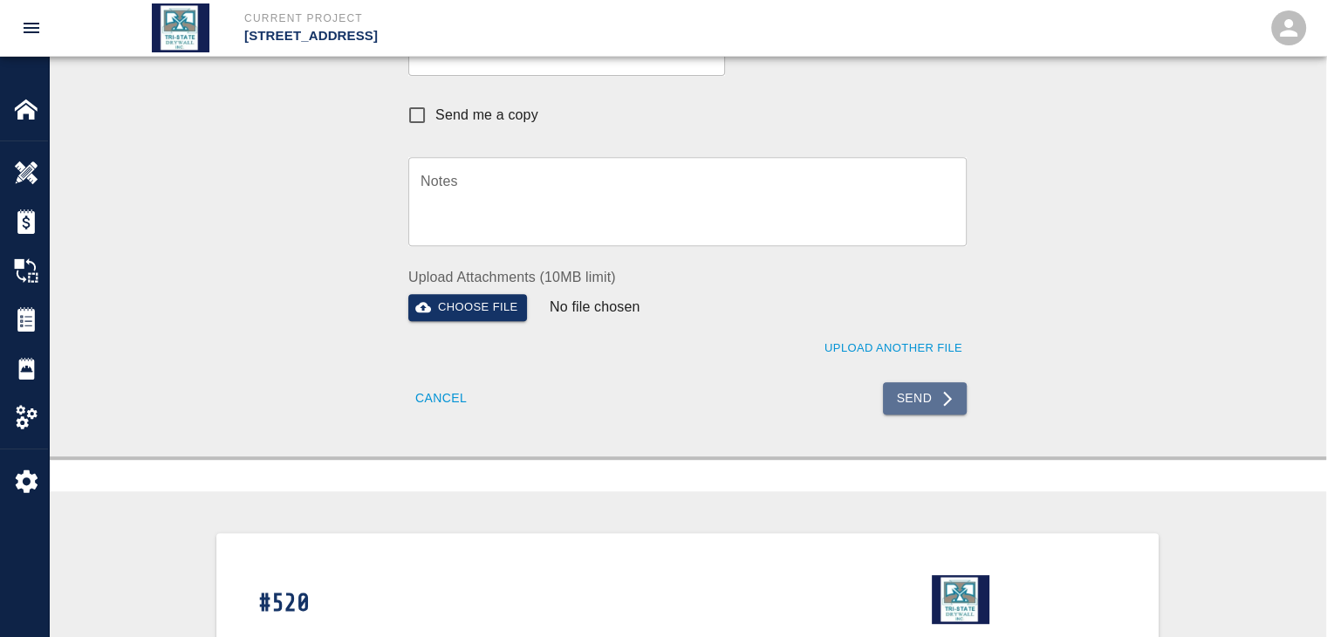
click at [917, 401] on button "Send" at bounding box center [925, 398] width 85 height 32
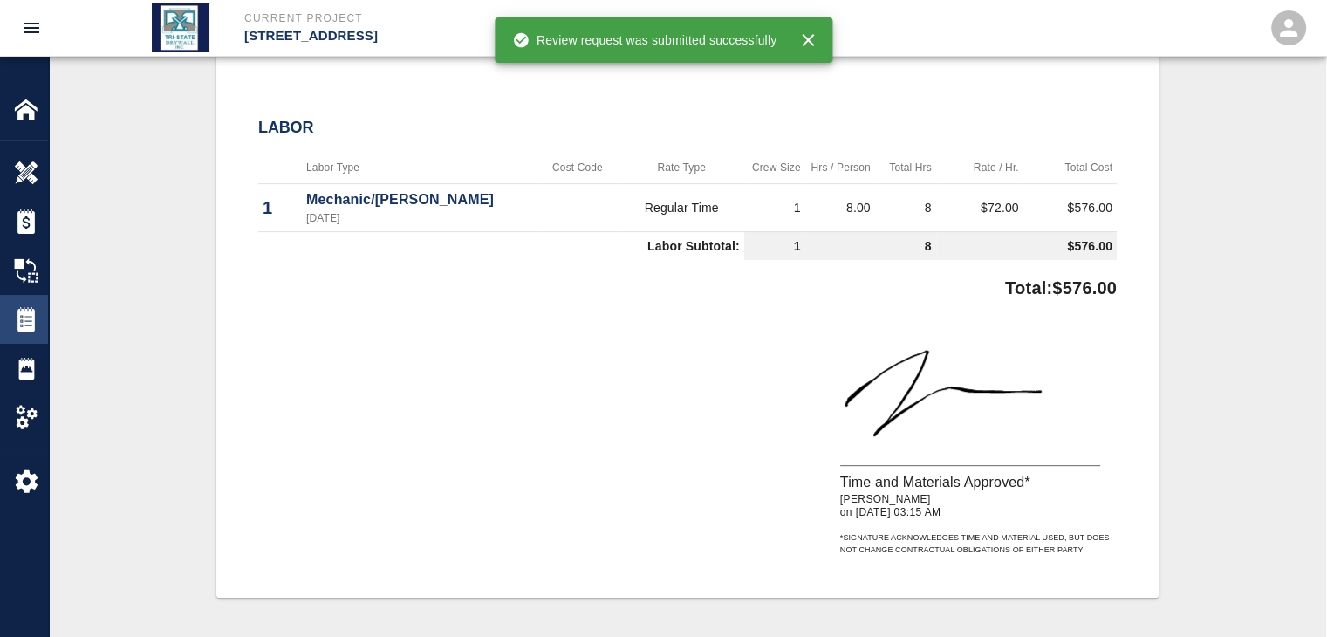
click at [40, 332] on div "Tickets" at bounding box center [24, 319] width 48 height 49
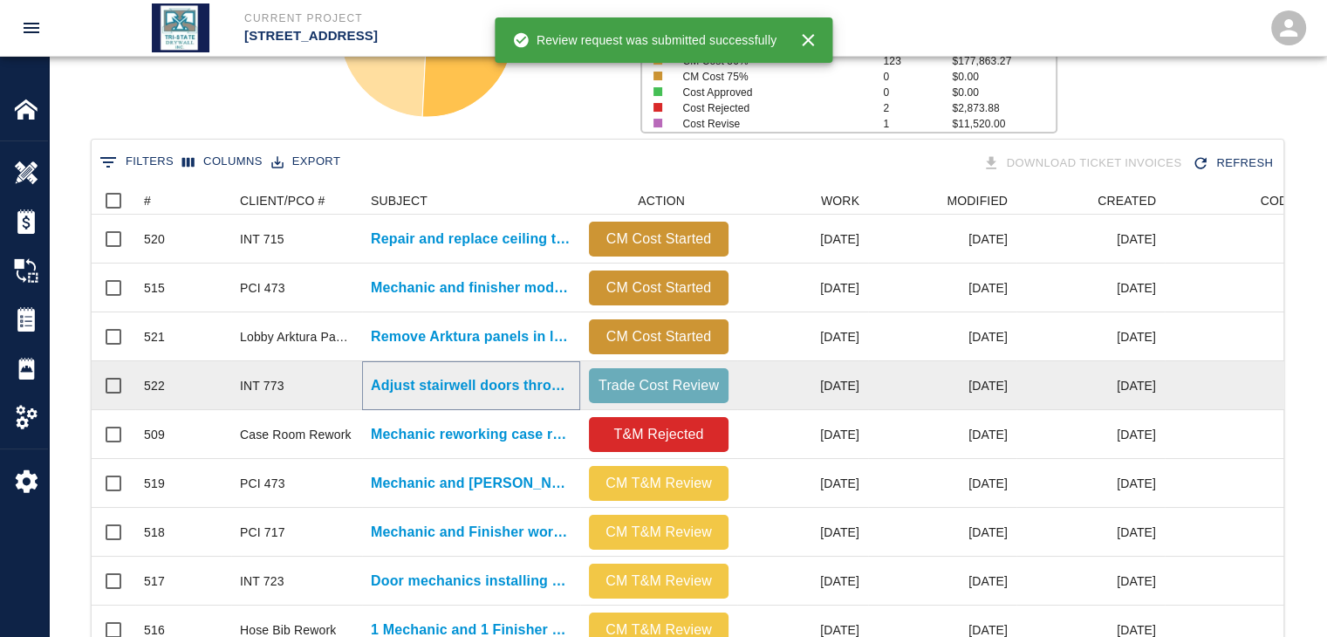
click at [491, 392] on p "Adjust stairwell doors throughout building due to pressure difference at..." at bounding box center [471, 385] width 201 height 21
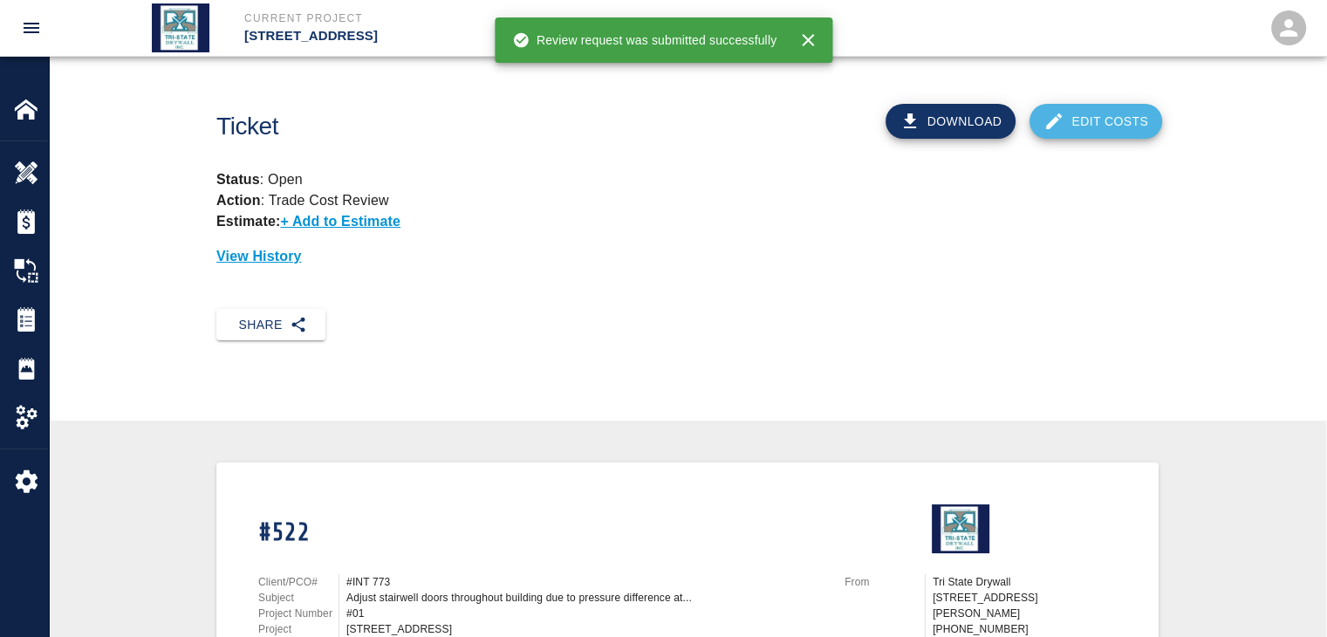
click at [1071, 127] on link "Edit Costs" at bounding box center [1095, 121] width 133 height 35
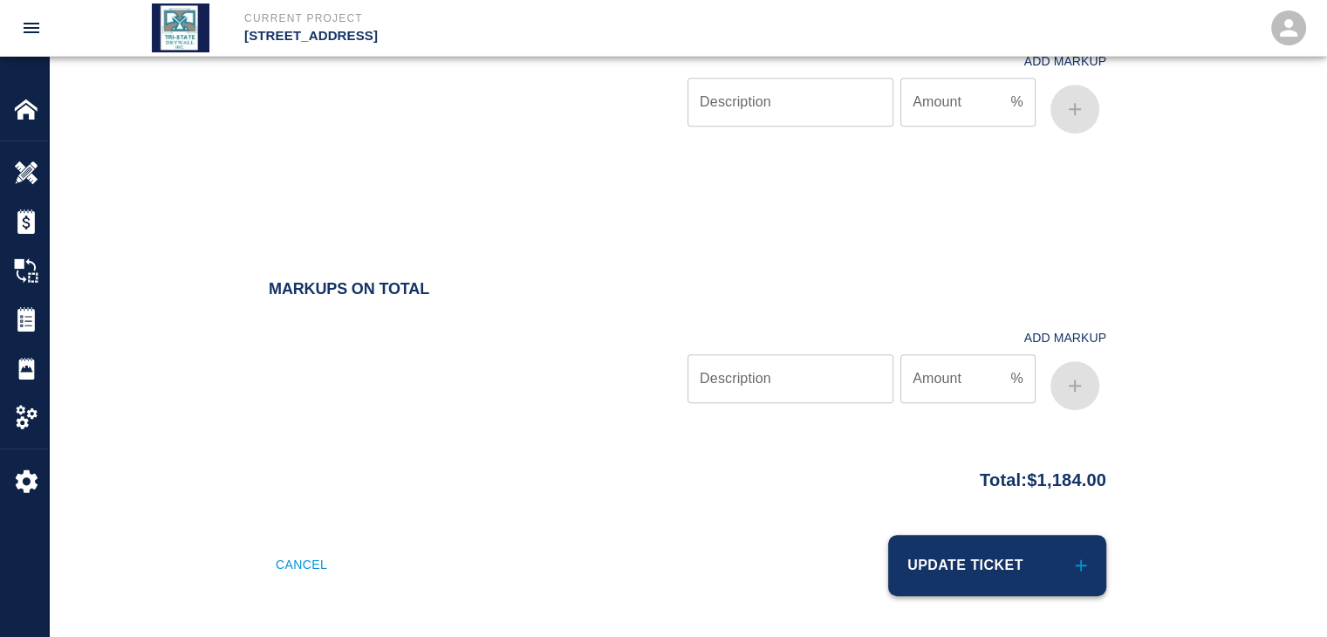
click at [939, 553] on button "Update Ticket" at bounding box center [997, 565] width 218 height 61
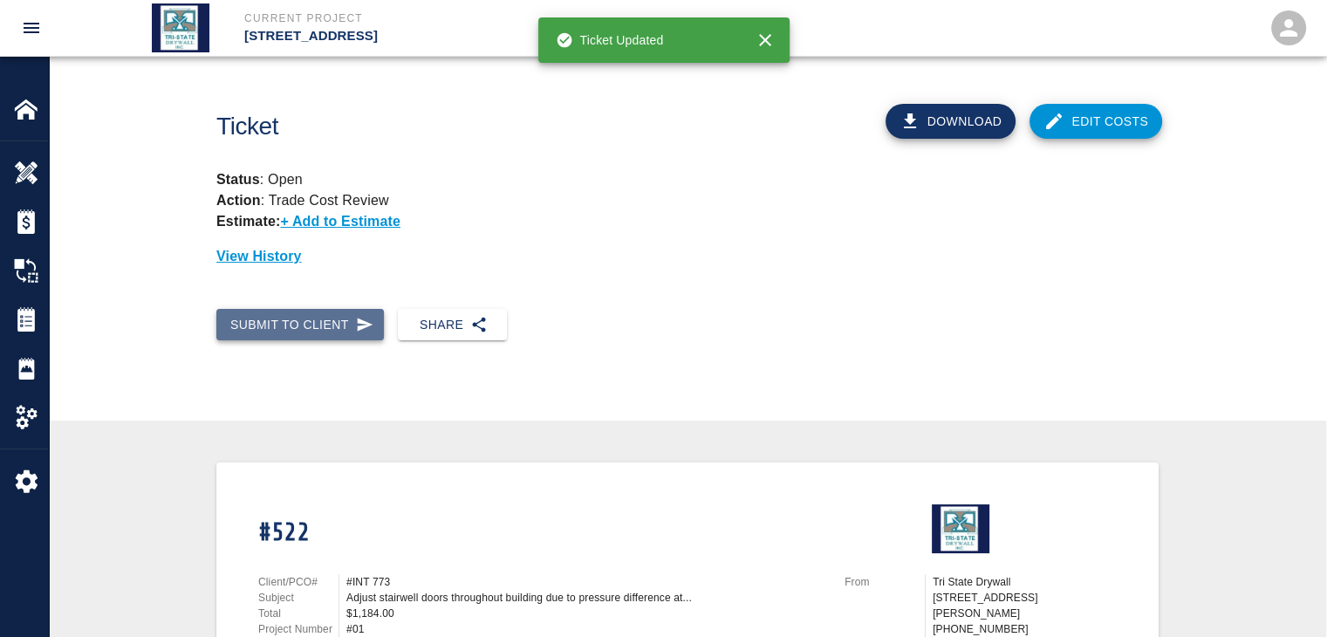
click at [357, 325] on icon "button" at bounding box center [365, 324] width 16 height 13
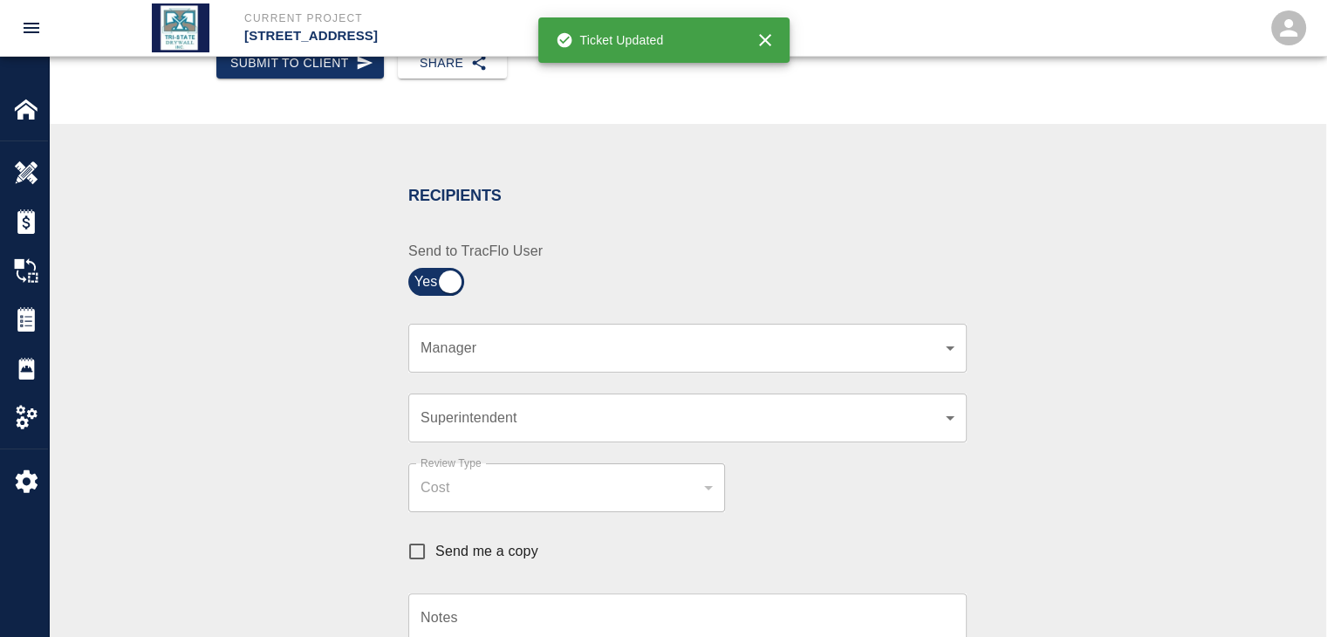
click at [933, 343] on body "Current Project [STREET_ADDRESS] Home [STREET_ADDRESS] Overview Estimates Chang…" at bounding box center [663, 56] width 1327 height 637
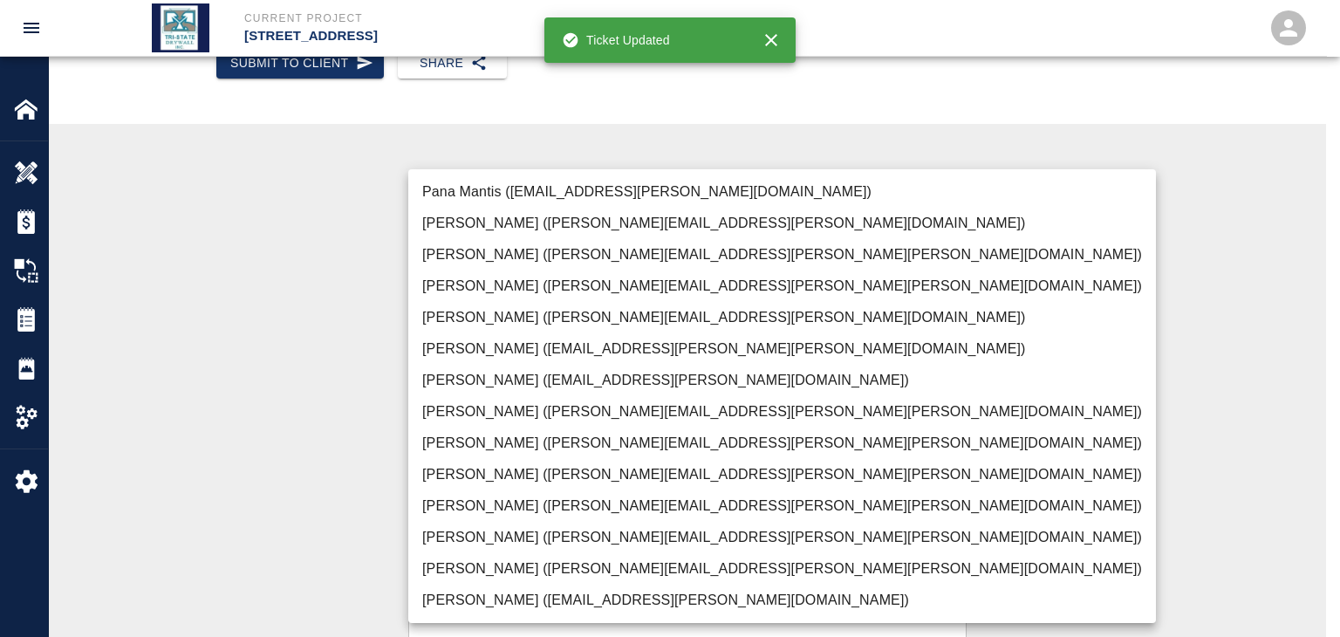
click at [448, 570] on li "[PERSON_NAME] ([PERSON_NAME][EMAIL_ADDRESS][PERSON_NAME][PERSON_NAME][DOMAIN_NA…" at bounding box center [782, 568] width 748 height 31
type input "f2151df9-a33d-4239-98b3-85d2c5195f79"
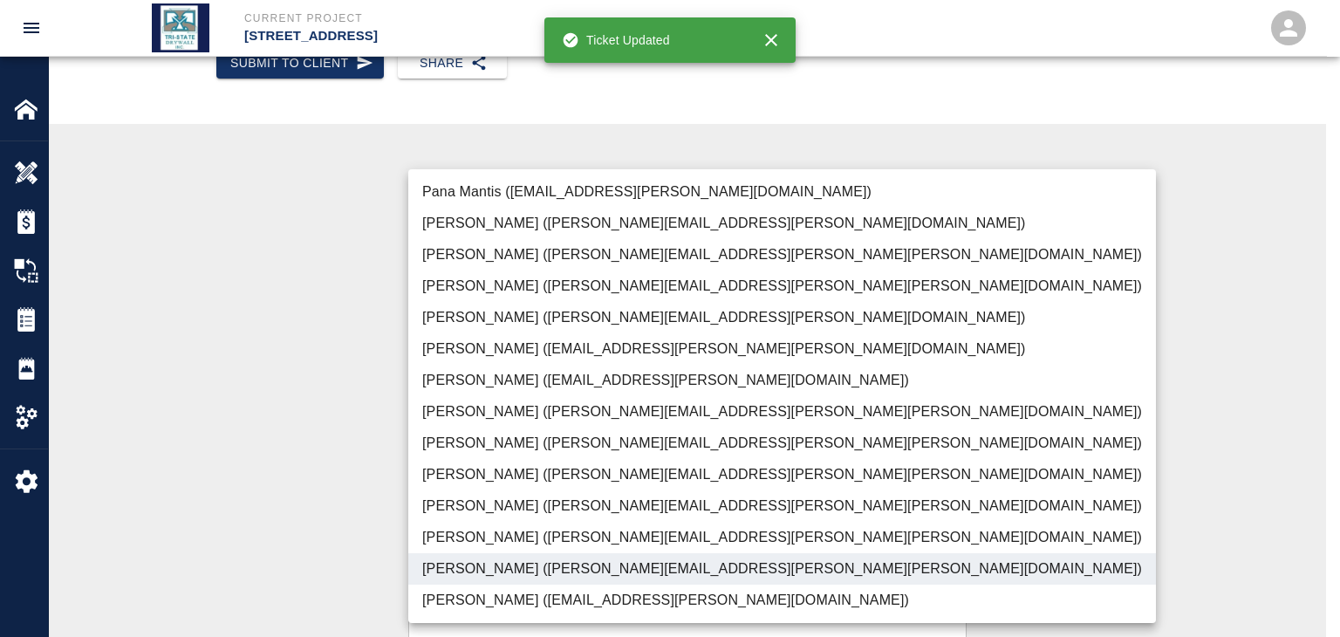
click at [314, 525] on div at bounding box center [670, 318] width 1340 height 637
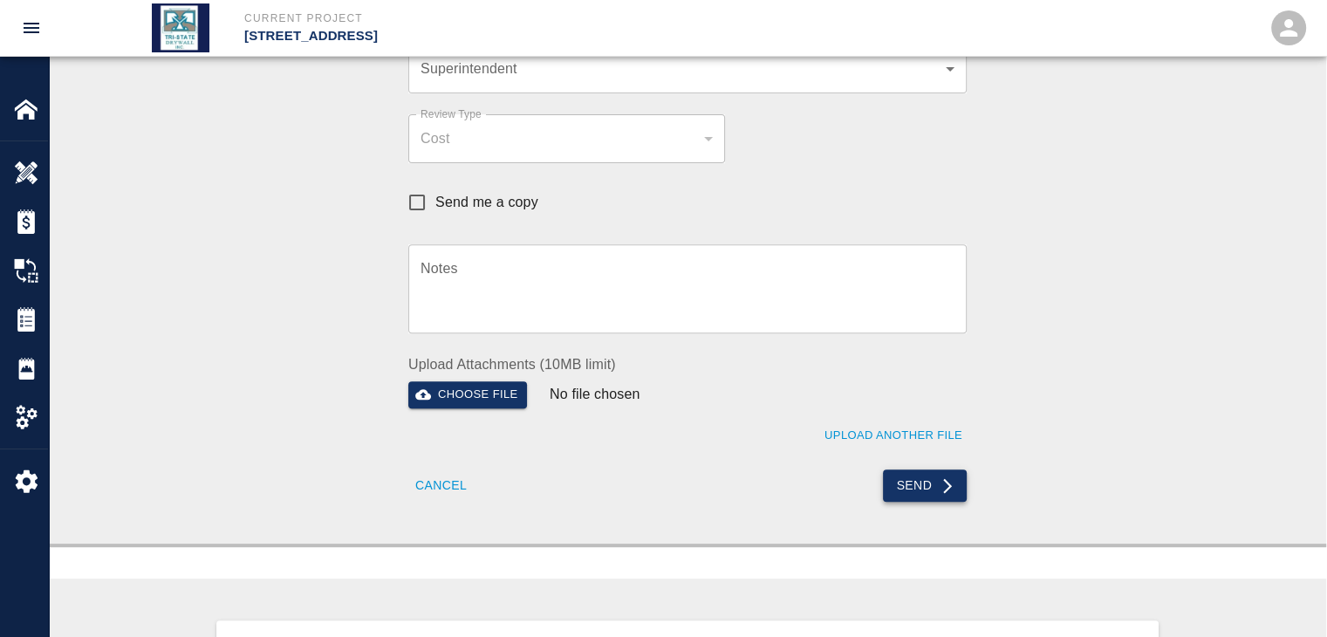
click at [893, 495] on button "Send" at bounding box center [925, 485] width 85 height 32
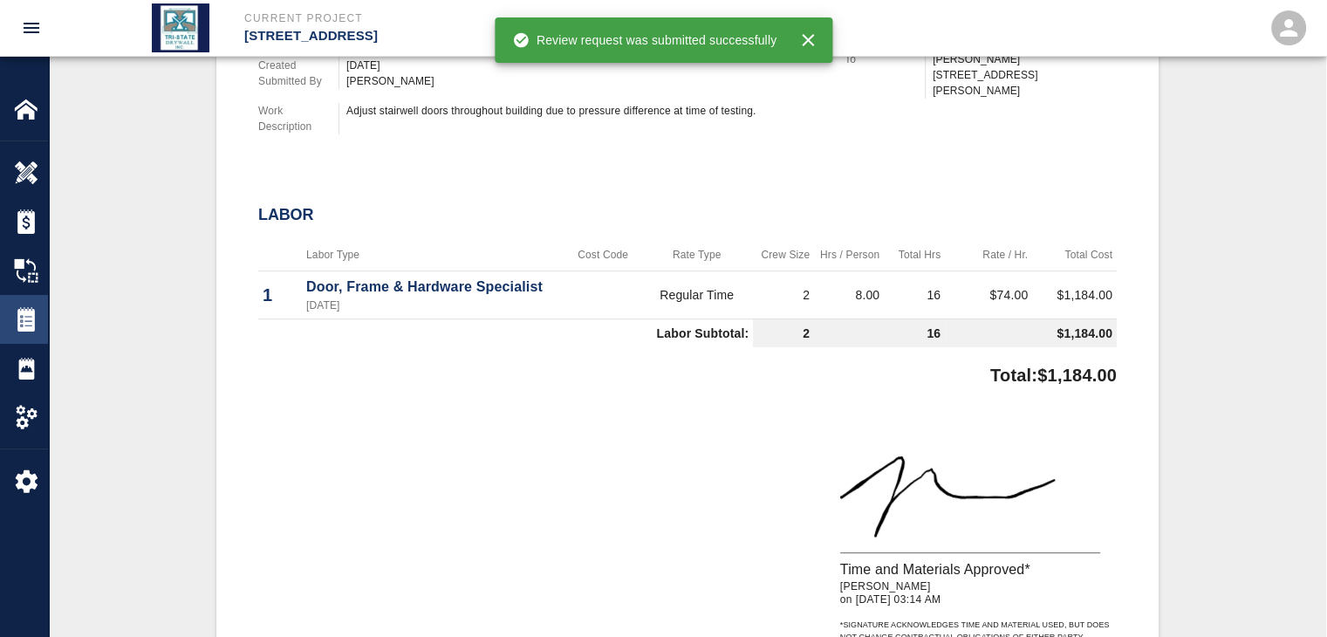
click at [32, 329] on img at bounding box center [26, 319] width 24 height 24
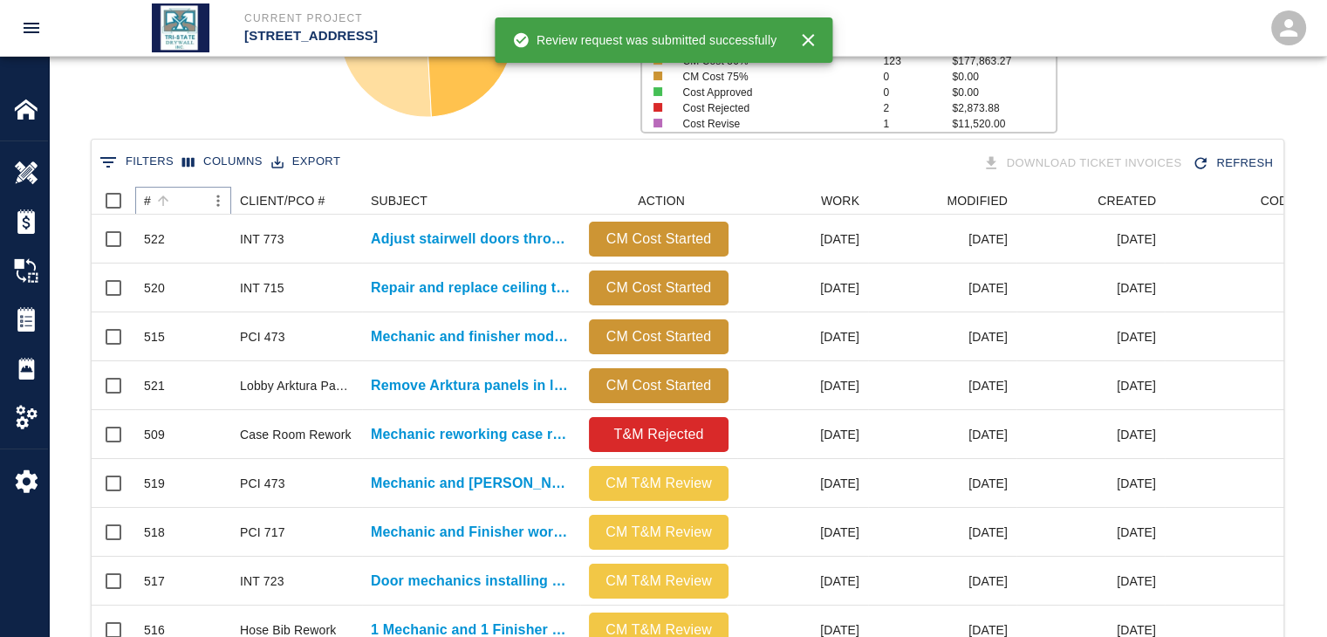
click at [155, 196] on icon "Sort" at bounding box center [163, 201] width 16 height 16
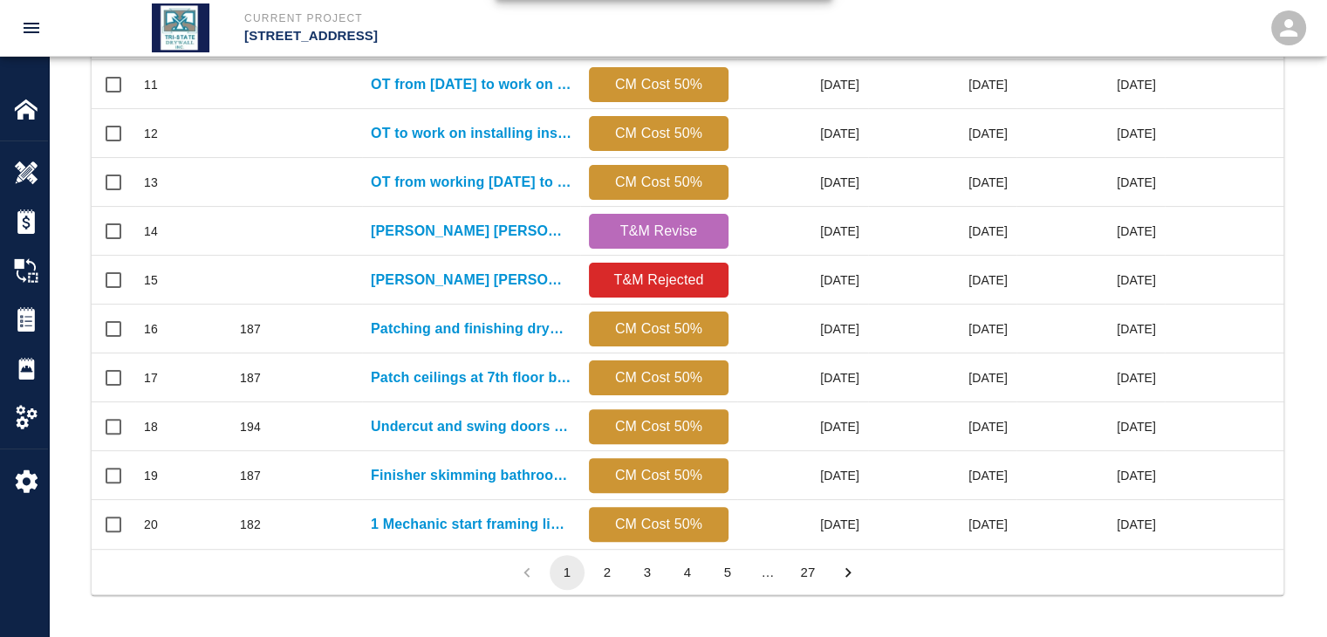
click at [817, 571] on button "27" at bounding box center [807, 572] width 35 height 35
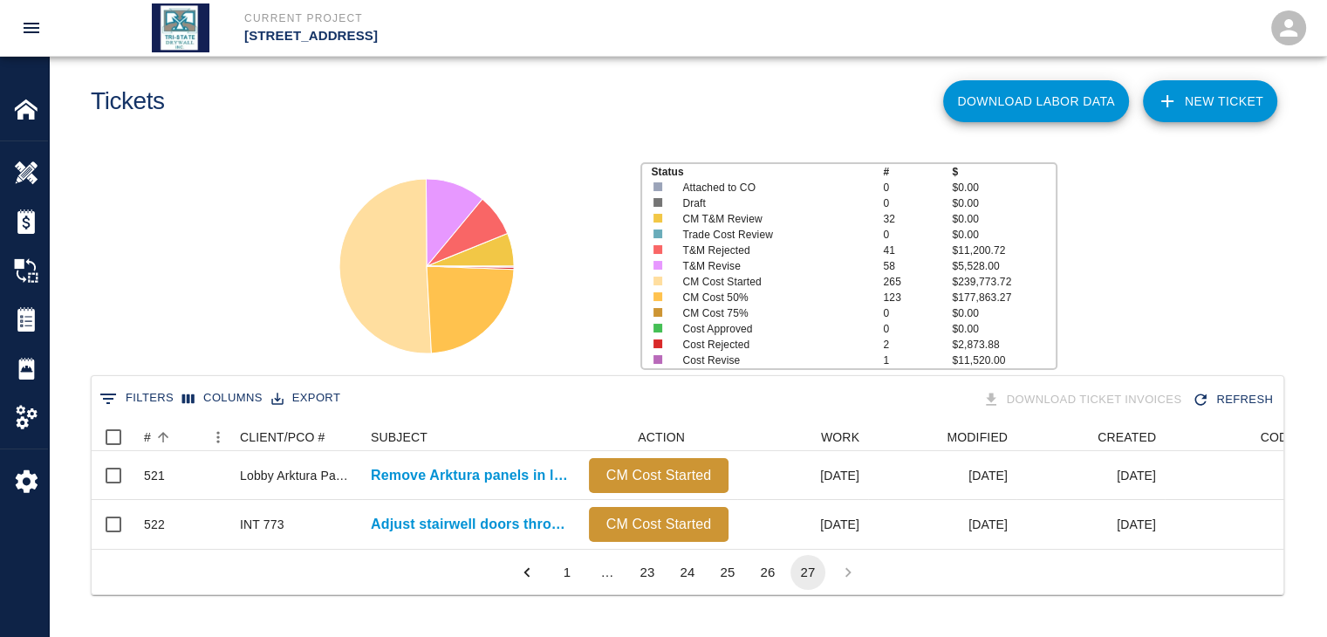
click at [767, 570] on button "26" at bounding box center [767, 572] width 35 height 35
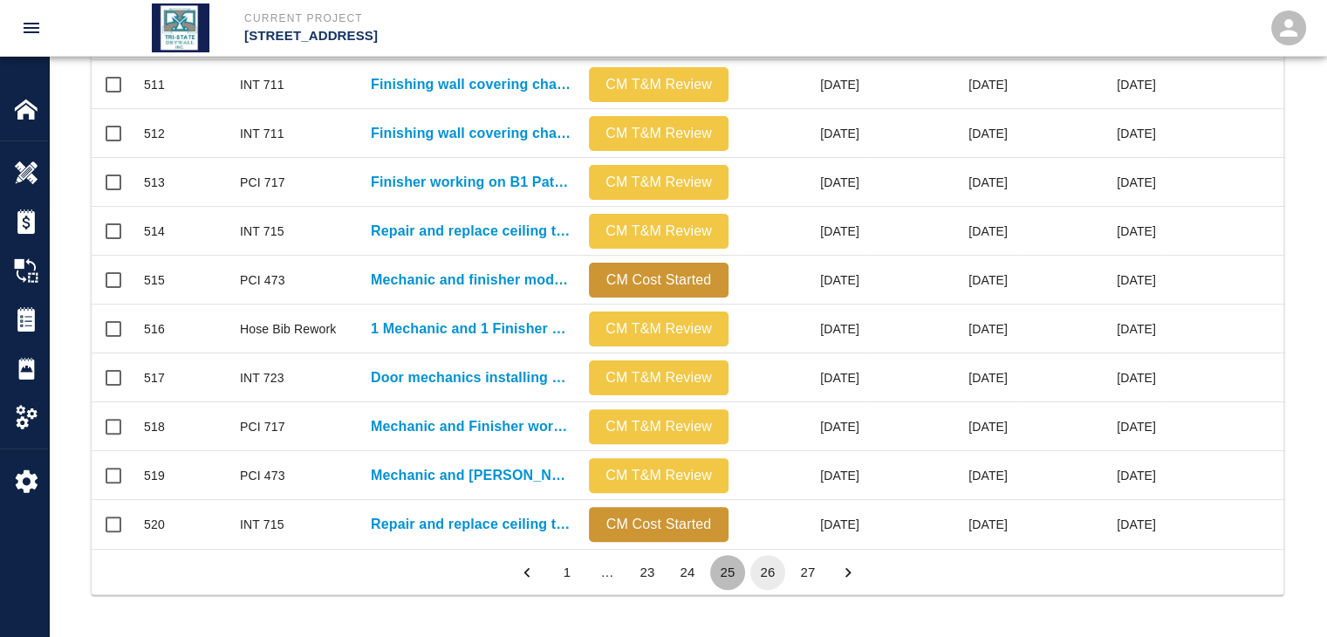
click at [737, 571] on button "25" at bounding box center [727, 572] width 35 height 35
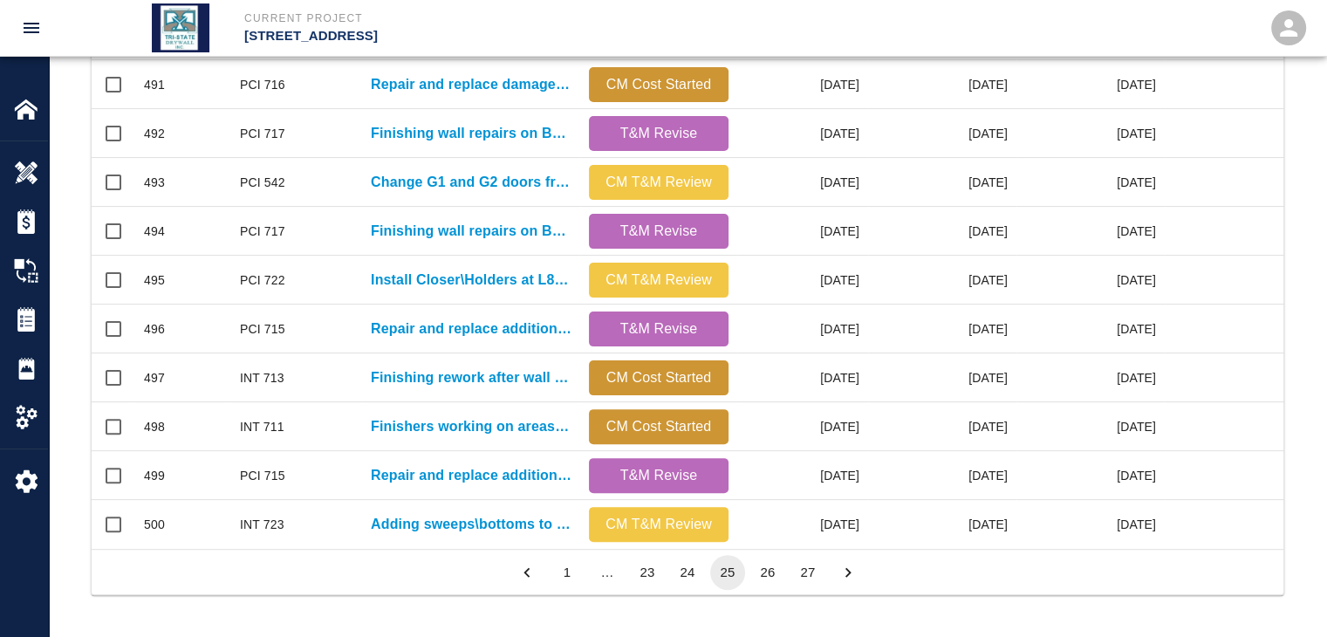
click at [558, 572] on button "1" at bounding box center [567, 572] width 35 height 35
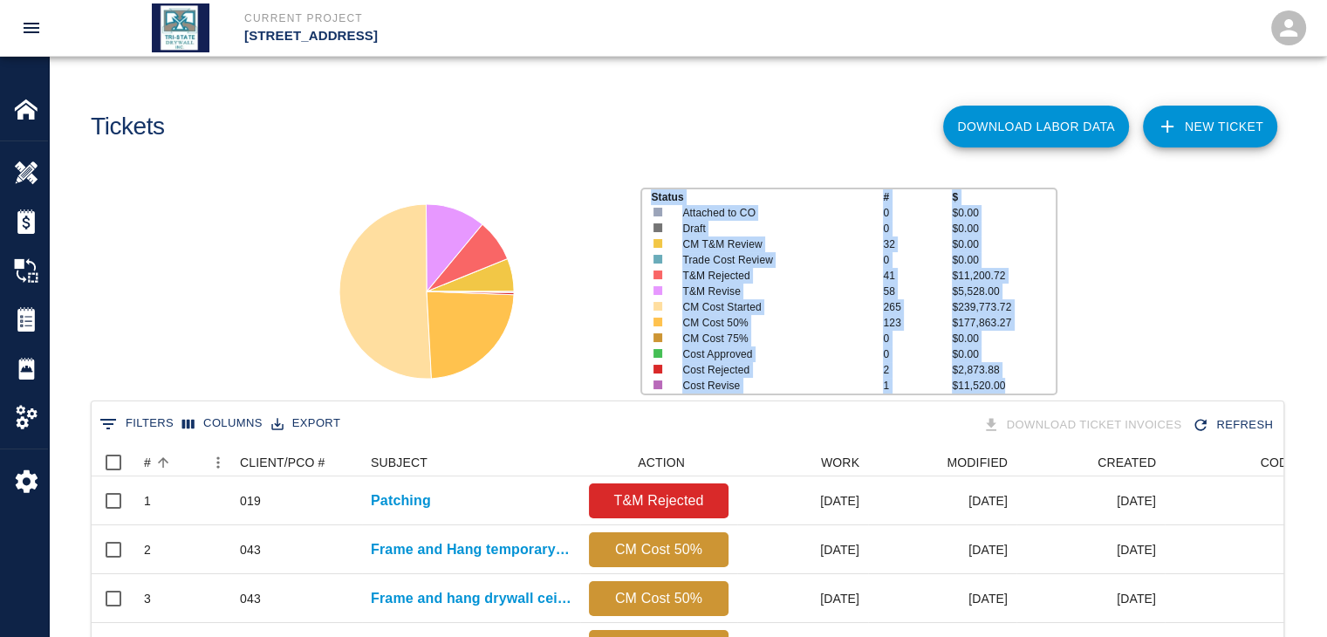
drag, startPoint x: 641, startPoint y: 189, endPoint x: 1043, endPoint y: 388, distance: 448.7
click at [1043, 388] on div "Status # $ Attached to CO 0 $0.00 Draft 0 $0.00 CM T&M Review 32 $0.00 Trade Co…" at bounding box center [848, 292] width 416 height 208
click at [1051, 383] on p "$11,520.00" at bounding box center [1003, 386] width 103 height 16
click at [954, 343] on p "$0.00" at bounding box center [1003, 339] width 103 height 16
click at [942, 279] on p "41" at bounding box center [917, 276] width 69 height 16
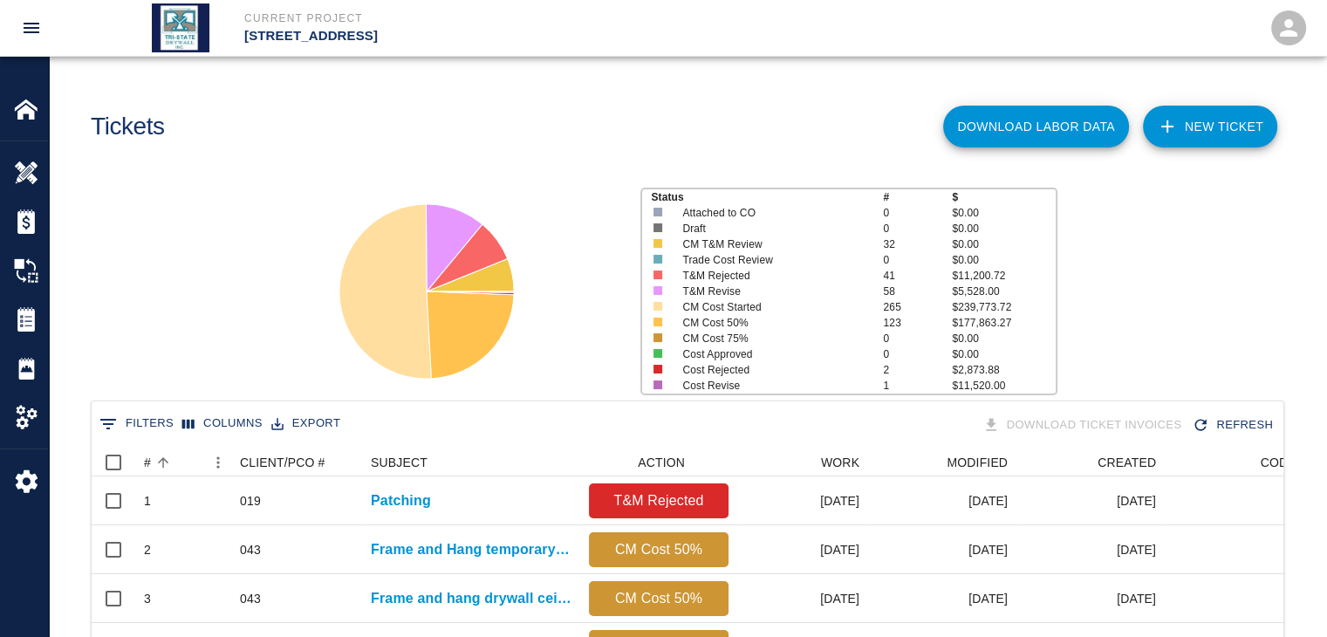
click at [977, 219] on p "$0.00" at bounding box center [1003, 213] width 103 height 16
drag, startPoint x: 886, startPoint y: 195, endPoint x: 973, endPoint y: 195, distance: 87.2
click at [973, 195] on div "Status # $" at bounding box center [848, 197] width 413 height 16
drag, startPoint x: 898, startPoint y: 206, endPoint x: 877, endPoint y: 212, distance: 21.8
click at [895, 210] on p "0" at bounding box center [917, 213] width 69 height 16
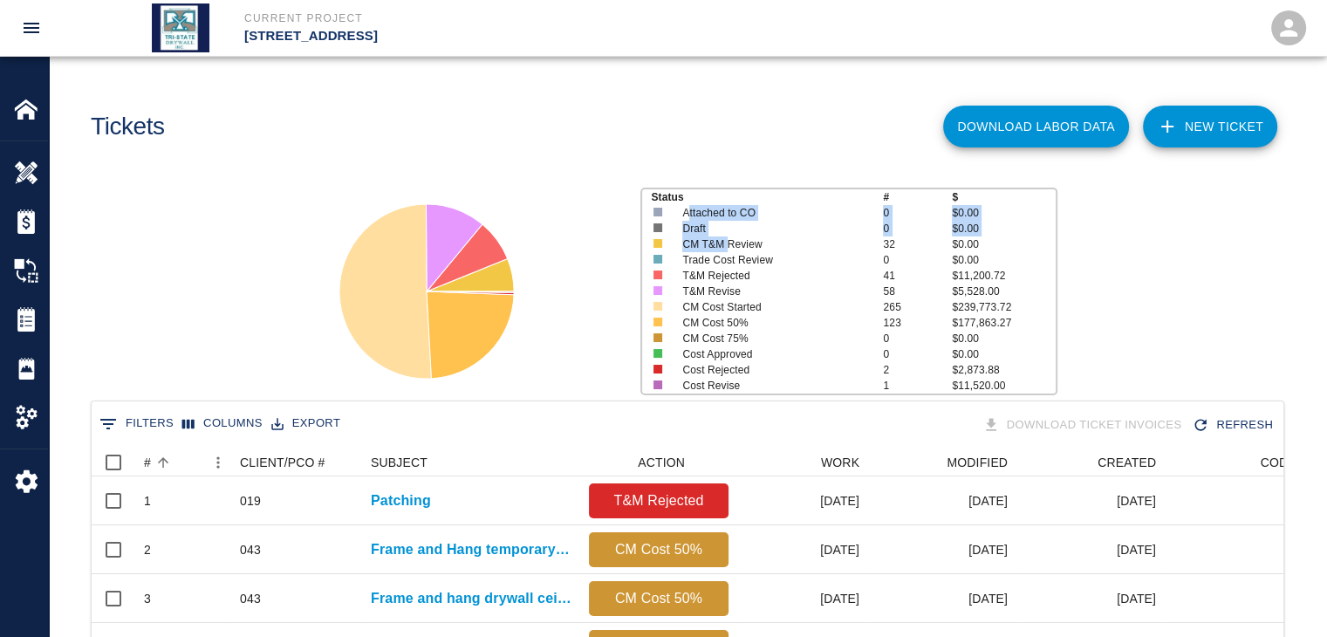
drag, startPoint x: 687, startPoint y: 214, endPoint x: 728, endPoint y: 242, distance: 49.6
click at [726, 242] on div "Status # $ Attached to CO 0 $0.00 Draft 0 $0.00 CM T&M Review 32 $0.00 Trade Co…" at bounding box center [848, 292] width 416 height 208
drag, startPoint x: 736, startPoint y: 255, endPoint x: 659, endPoint y: 308, distance: 94.1
click at [729, 263] on p "Trade Cost Review" at bounding box center [772, 260] width 181 height 16
